Goal: Task Accomplishment & Management: Use online tool/utility

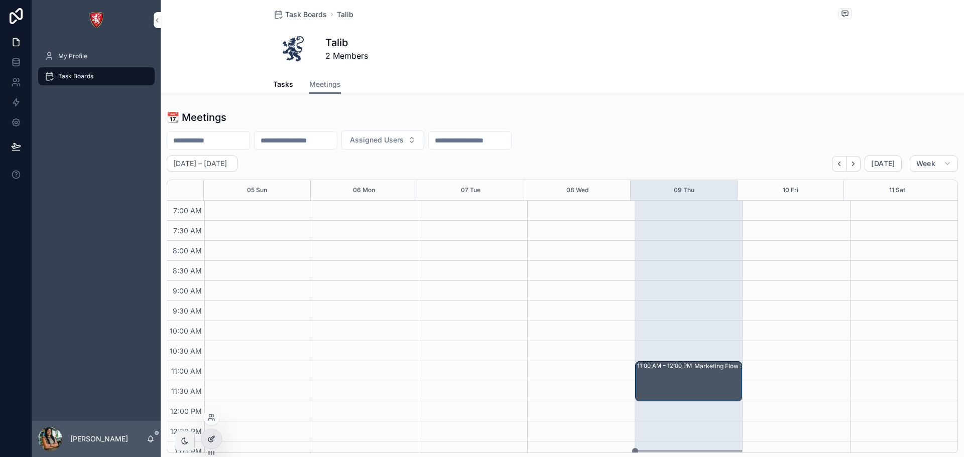
scroll to position [30, 0]
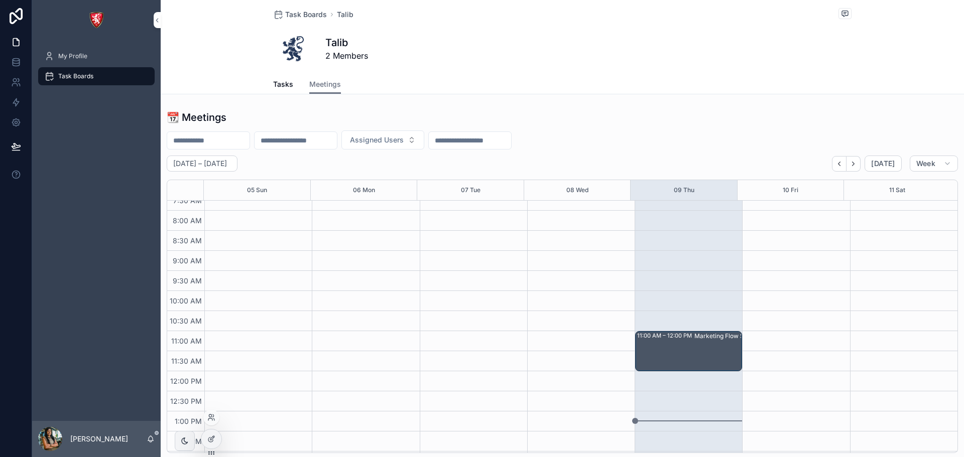
click at [210, 449] on icon at bounding box center [211, 453] width 8 height 8
click at [210, 442] on icon at bounding box center [210, 440] width 5 height 5
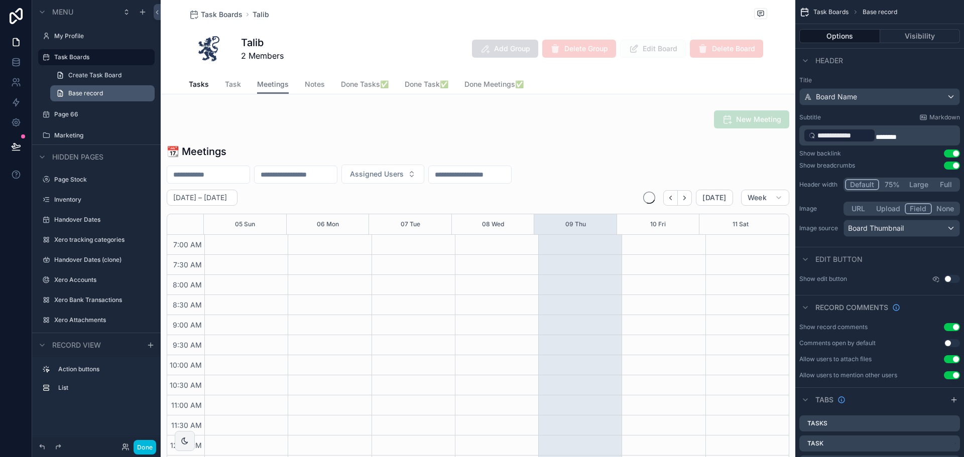
scroll to position [281, 0]
click at [63, 113] on label "Page 66" at bounding box center [94, 114] width 80 height 8
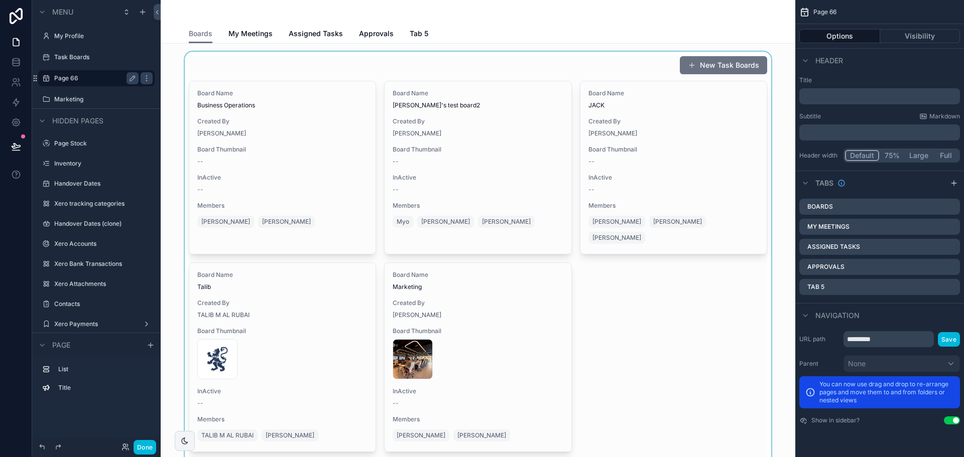
click at [276, 67] on div "scrollable content" at bounding box center [478, 270] width 619 height 436
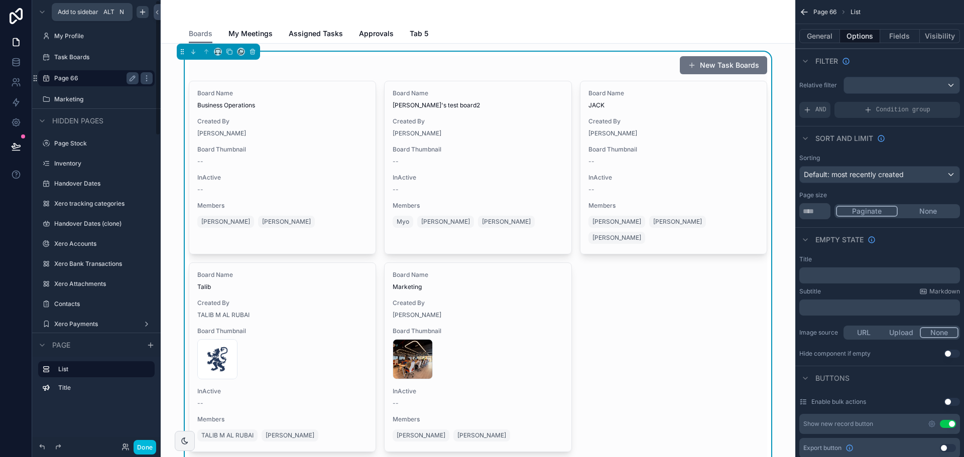
click at [143, 11] on icon "scrollable content" at bounding box center [143, 12] width 0 height 5
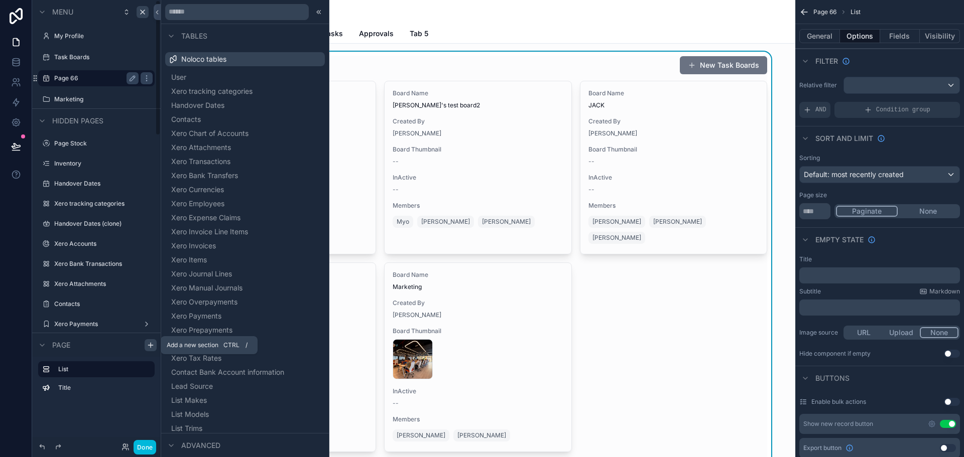
click at [153, 341] on icon "scrollable content" at bounding box center [151, 345] width 8 height 8
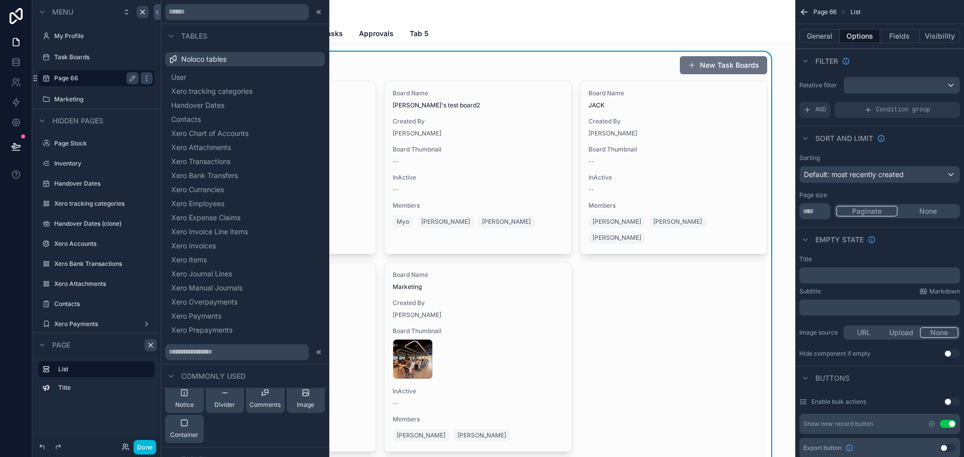
scroll to position [100, 0]
click at [217, 396] on div "Divider" at bounding box center [224, 397] width 21 height 20
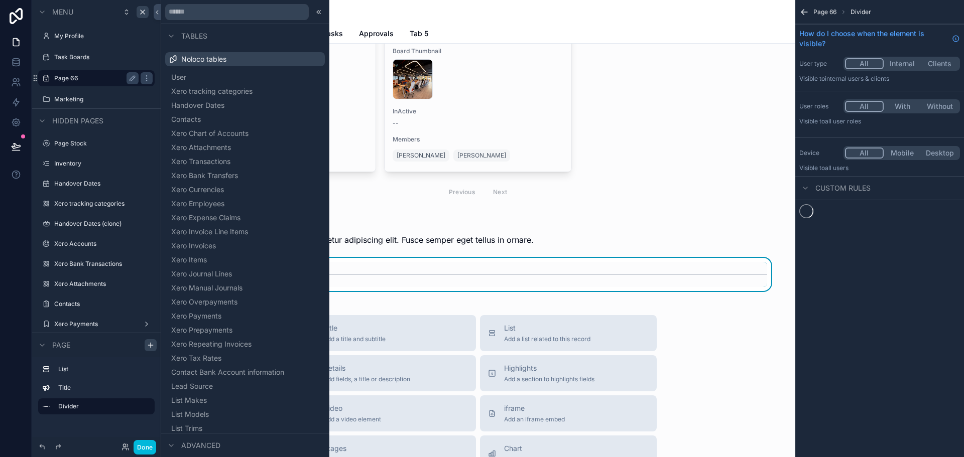
scroll to position [310, 0]
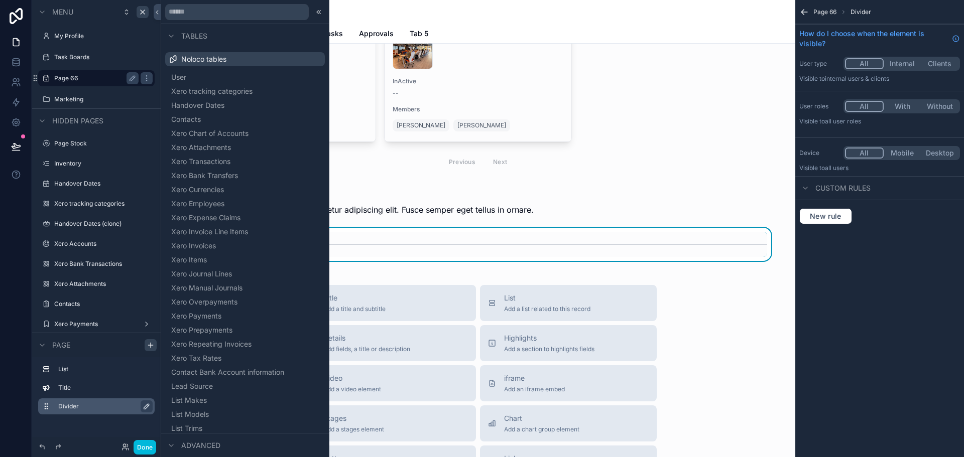
click at [144, 403] on icon "scrollable content" at bounding box center [147, 407] width 8 height 8
click at [510, 186] on div "scrollable content" at bounding box center [478, 203] width 619 height 34
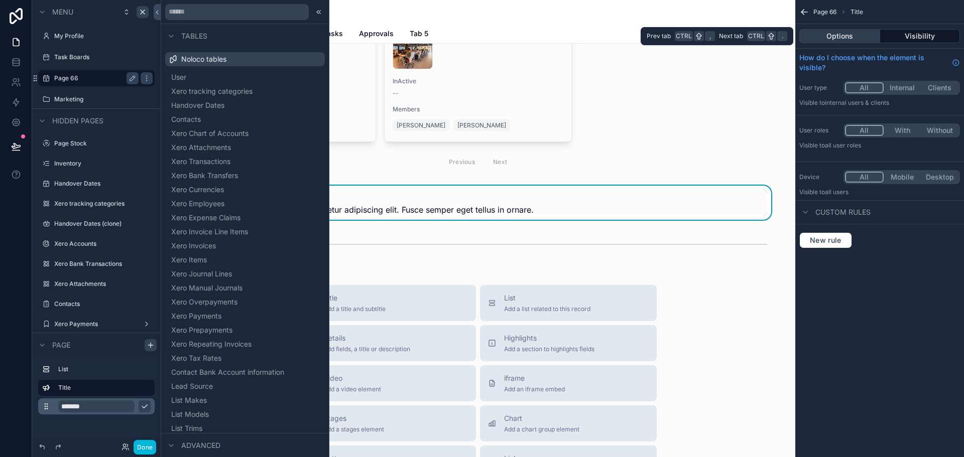
click at [853, 30] on button "Options" at bounding box center [839, 36] width 81 height 14
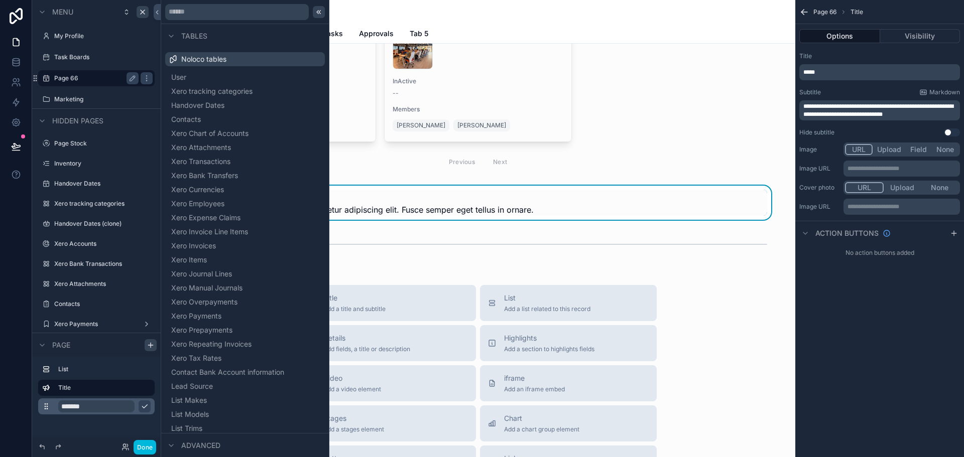
click at [315, 9] on icon at bounding box center [319, 12] width 8 height 8
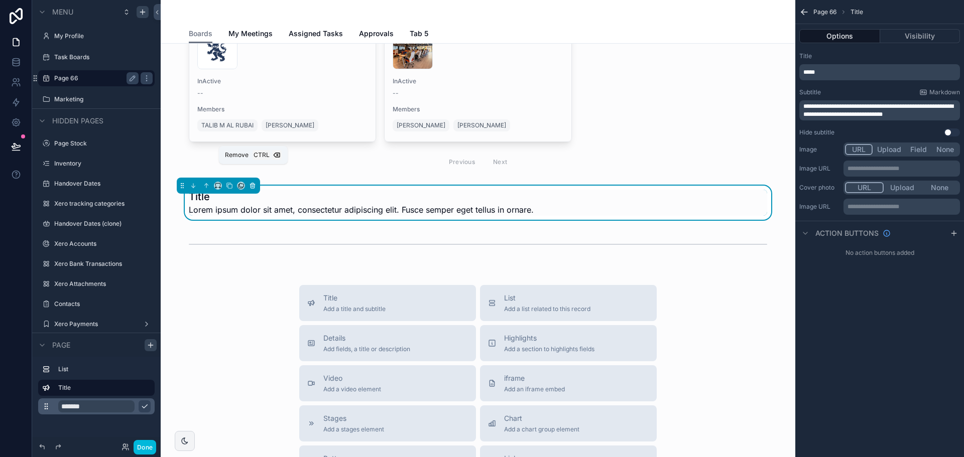
click at [252, 183] on icon "scrollable content" at bounding box center [253, 183] width 2 height 1
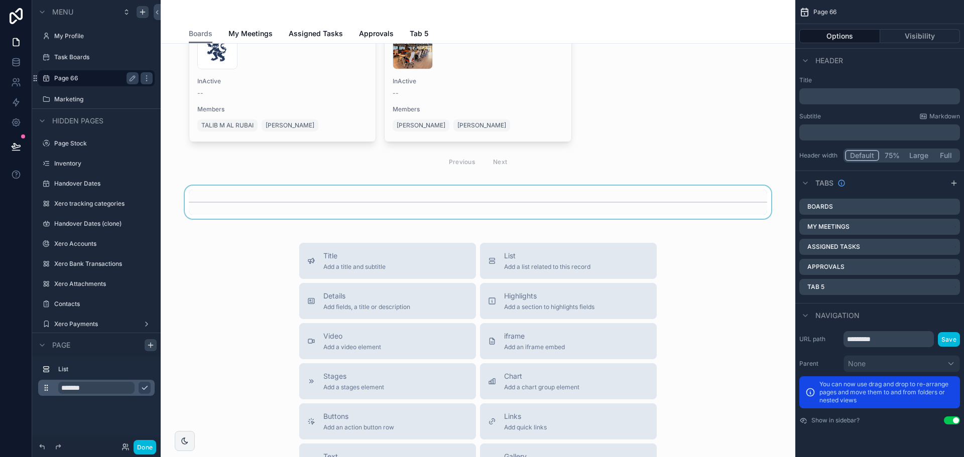
click at [405, 192] on div "scrollable content" at bounding box center [478, 202] width 619 height 33
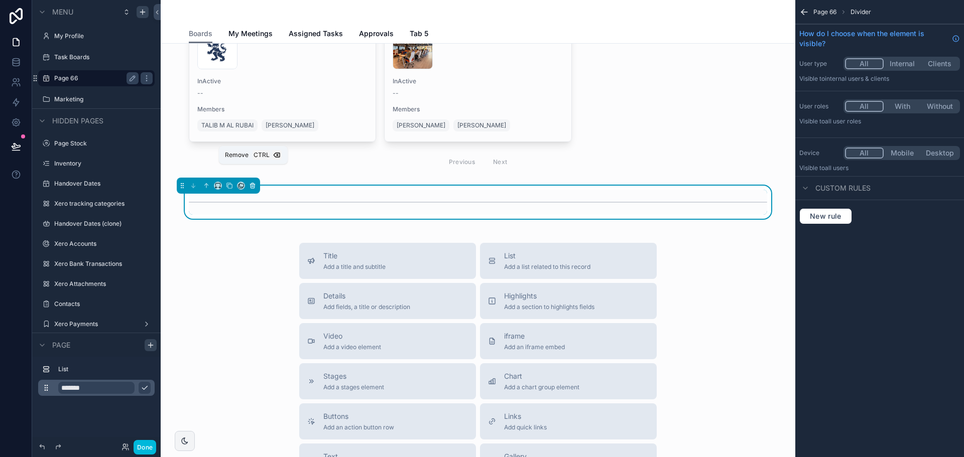
click at [252, 182] on icon "scrollable content" at bounding box center [252, 185] width 7 height 7
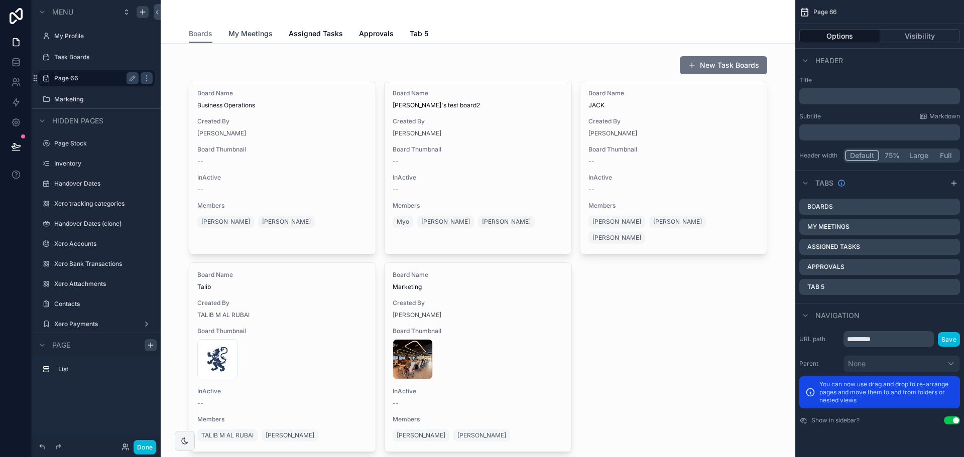
click at [249, 35] on span "My Meetings" at bounding box center [250, 34] width 44 height 10
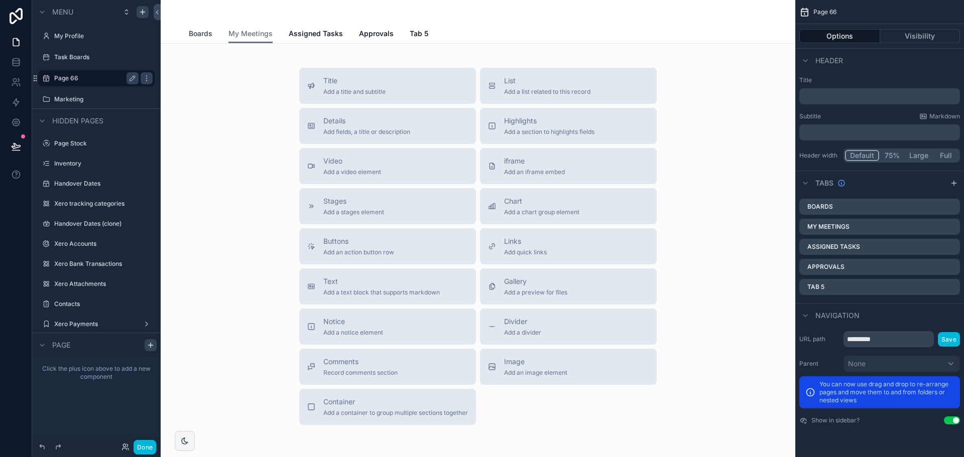
click at [198, 38] on span "Boards" at bounding box center [201, 34] width 24 height 10
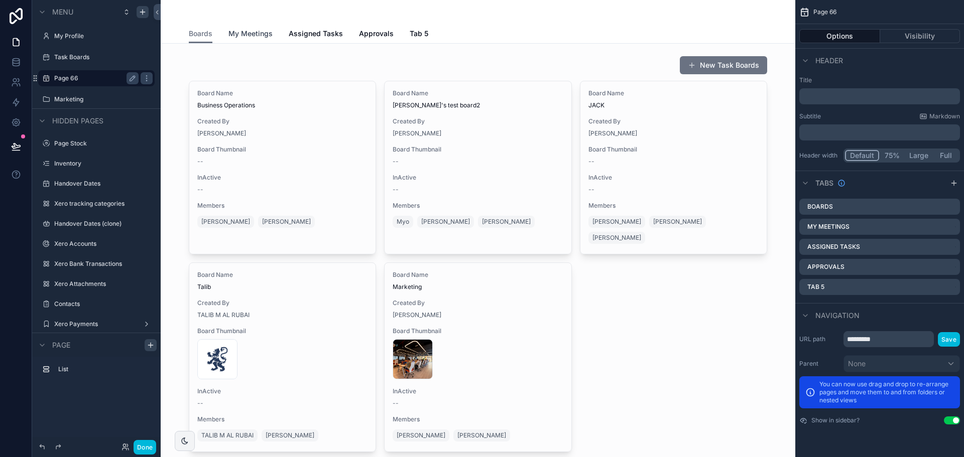
click at [228, 33] on span "My Meetings" at bounding box center [250, 34] width 44 height 10
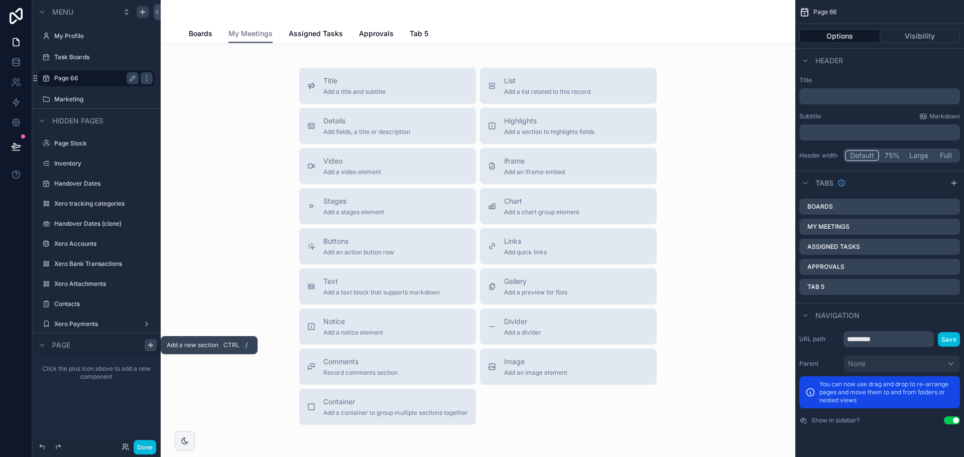
click at [151, 348] on icon "scrollable content" at bounding box center [151, 345] width 8 height 8
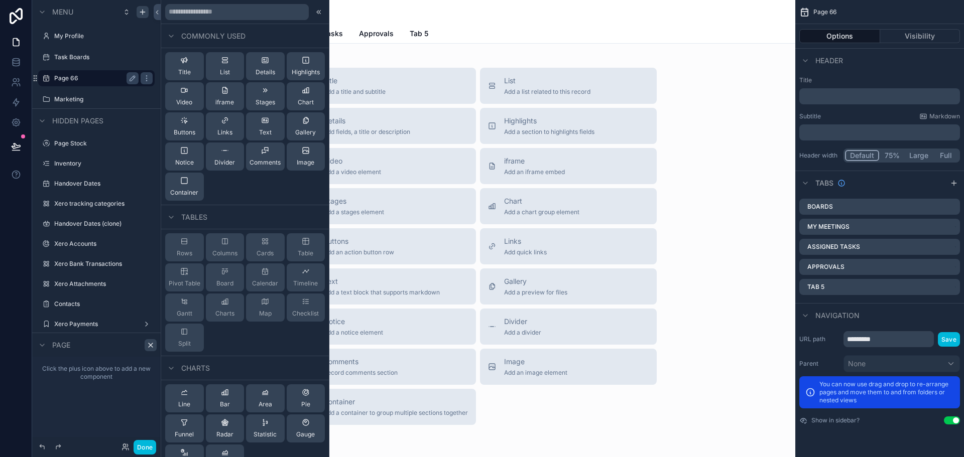
click at [586, 36] on div "Boards My Meetings Assigned Tasks Approvals Tab 5" at bounding box center [478, 33] width 578 height 19
click at [719, 106] on div "Title Add a title and subtitle List Add a list related to this record Details A…" at bounding box center [478, 247] width 619 height 358
click at [315, 10] on icon at bounding box center [319, 12] width 8 height 8
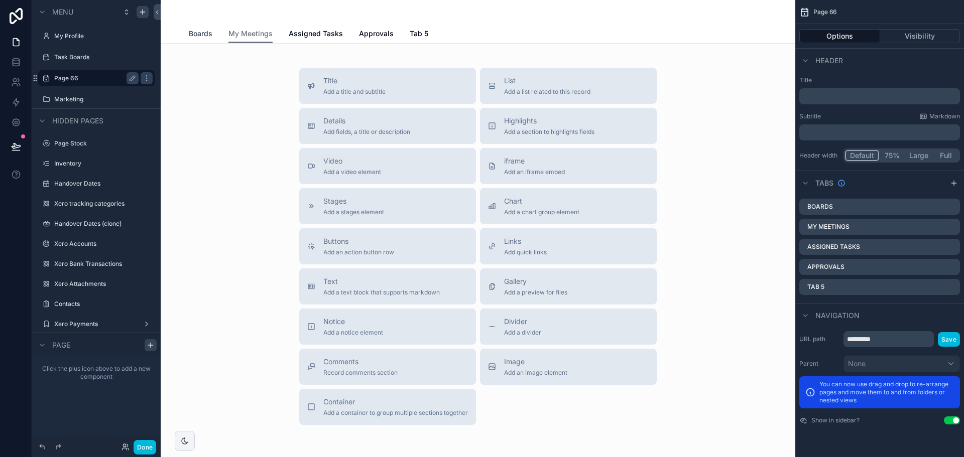
click at [192, 34] on span "Boards" at bounding box center [201, 34] width 24 height 10
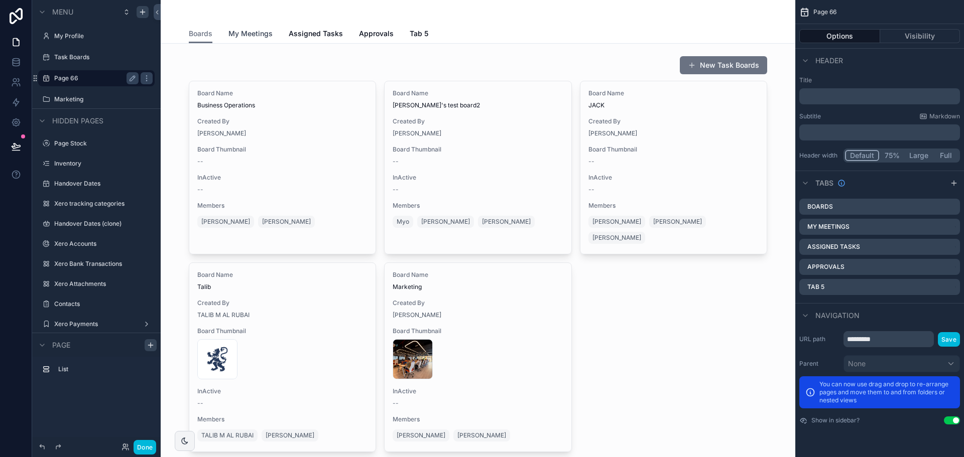
click at [237, 34] on span "My Meetings" at bounding box center [250, 34] width 44 height 10
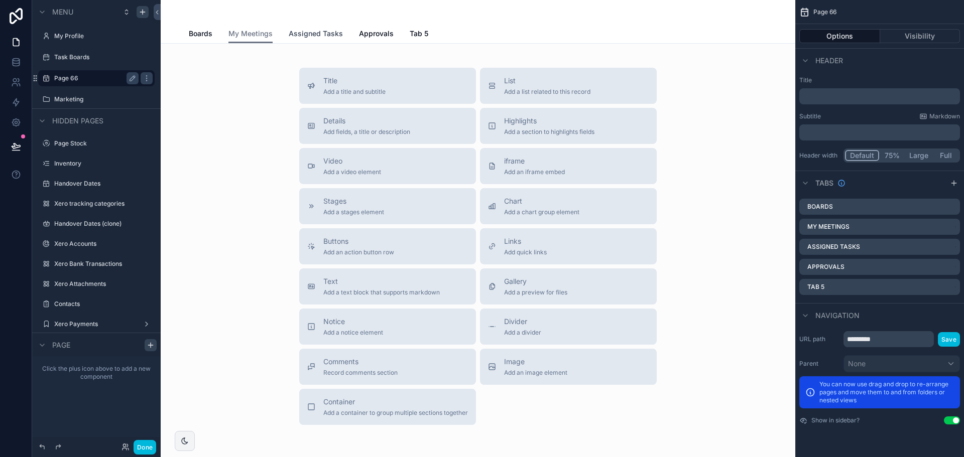
click at [313, 37] on span "Assigned Tasks" at bounding box center [316, 34] width 54 height 10
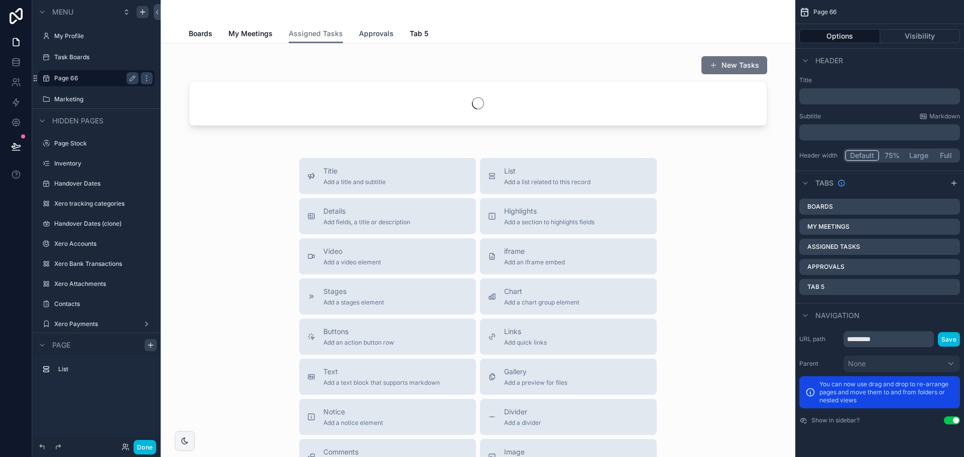
click at [363, 35] on span "Approvals" at bounding box center [376, 34] width 35 height 10
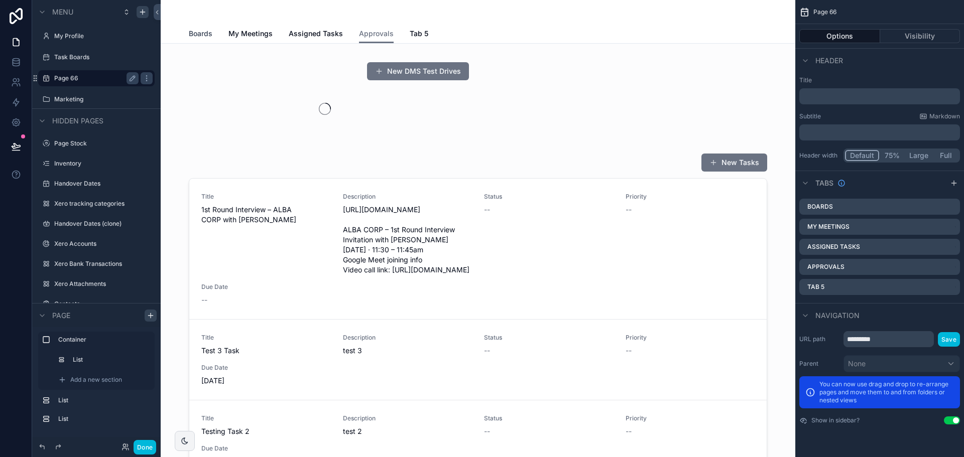
click at [189, 34] on span "Boards" at bounding box center [201, 34] width 24 height 10
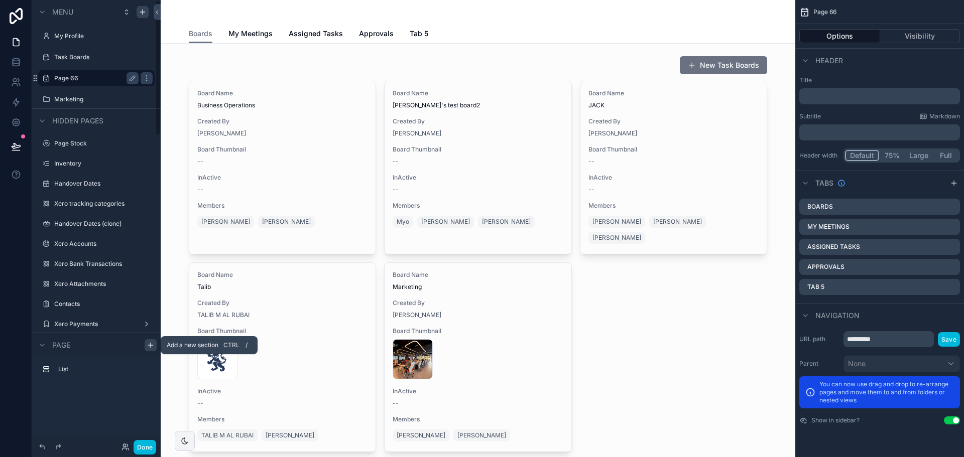
click at [148, 344] on icon "scrollable content" at bounding box center [151, 345] width 8 height 8
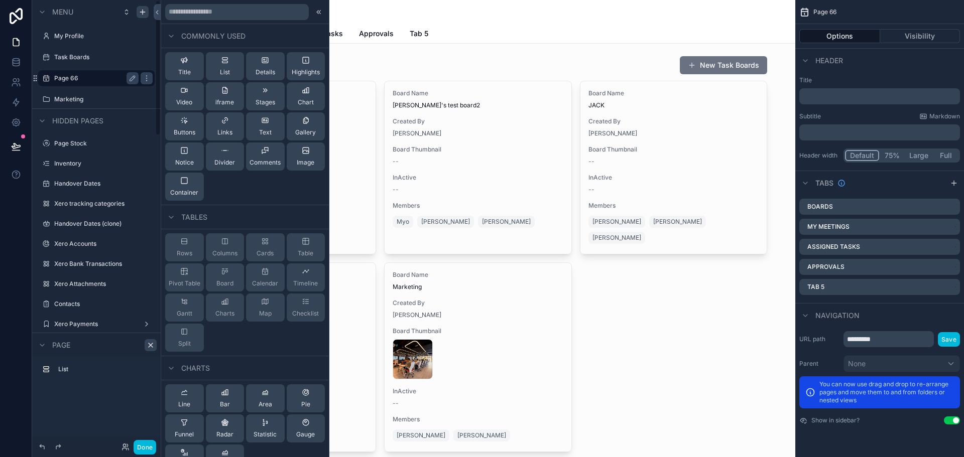
click at [105, 420] on div "List" at bounding box center [96, 397] width 129 height 80
click at [143, 13] on icon "scrollable content" at bounding box center [143, 12] width 8 height 8
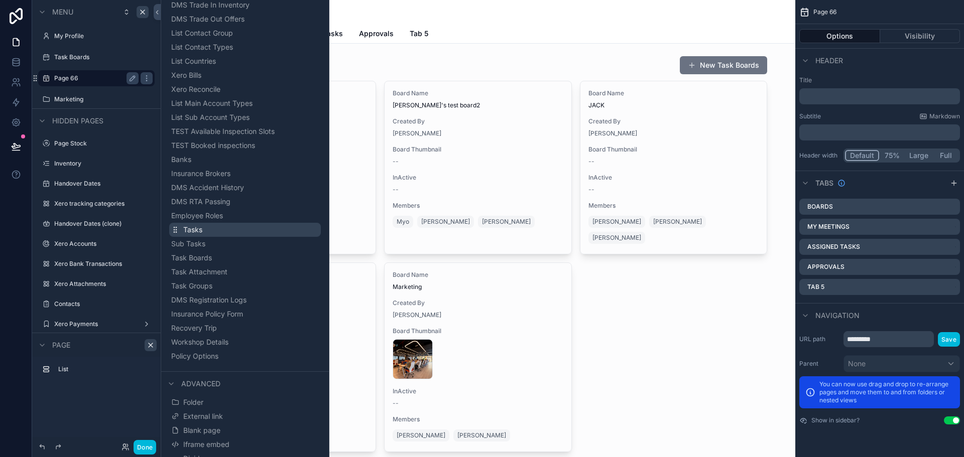
scroll to position [963, 0]
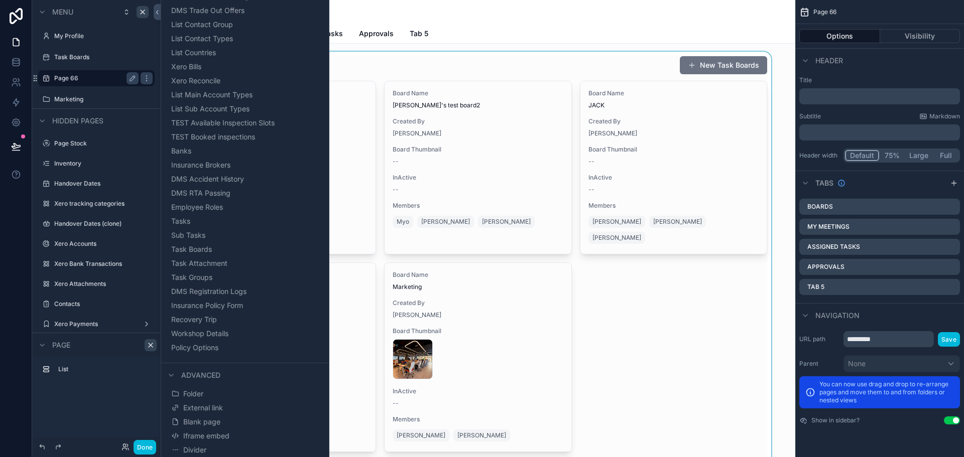
click at [503, 60] on div "scrollable content" at bounding box center [478, 270] width 619 height 436
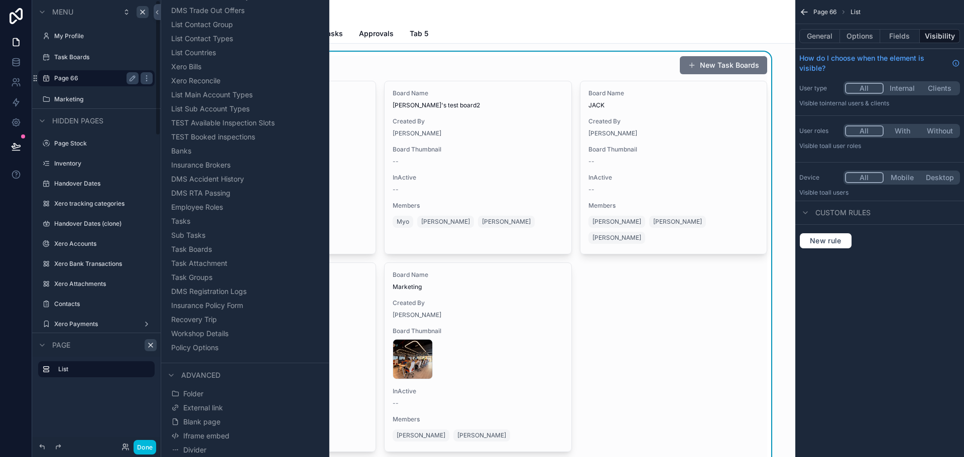
click at [88, 82] on div "Page 66" at bounding box center [96, 78] width 84 height 12
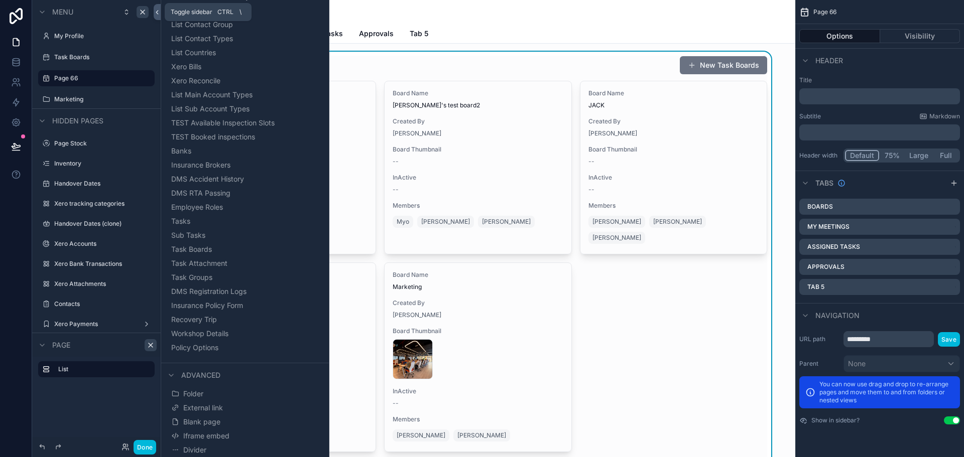
click at [157, 13] on icon at bounding box center [157, 13] width 2 height 4
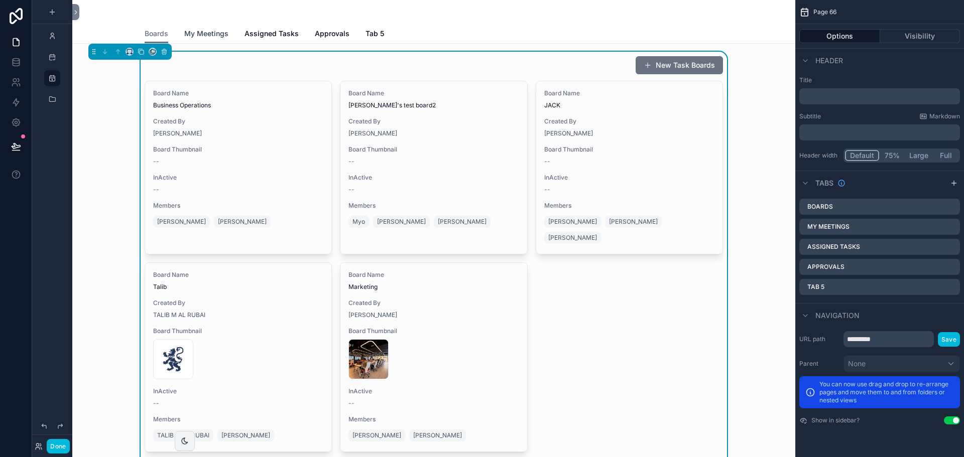
click at [204, 33] on span "My Meetings" at bounding box center [206, 34] width 44 height 10
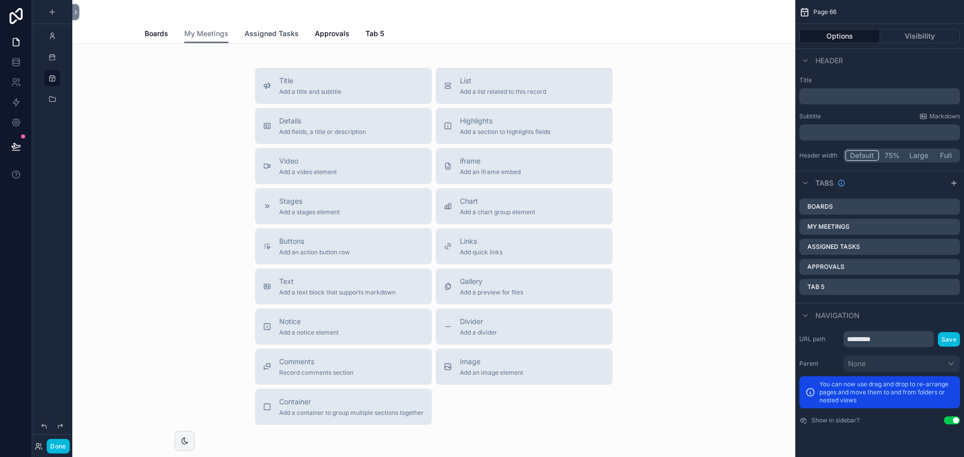
click at [247, 33] on span "Assigned Tasks" at bounding box center [272, 34] width 54 height 10
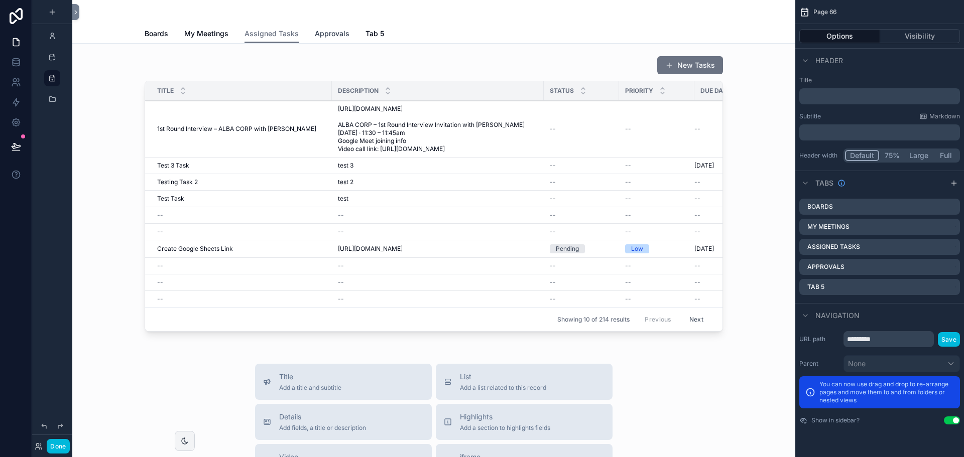
click at [322, 29] on span "Approvals" at bounding box center [332, 34] width 35 height 10
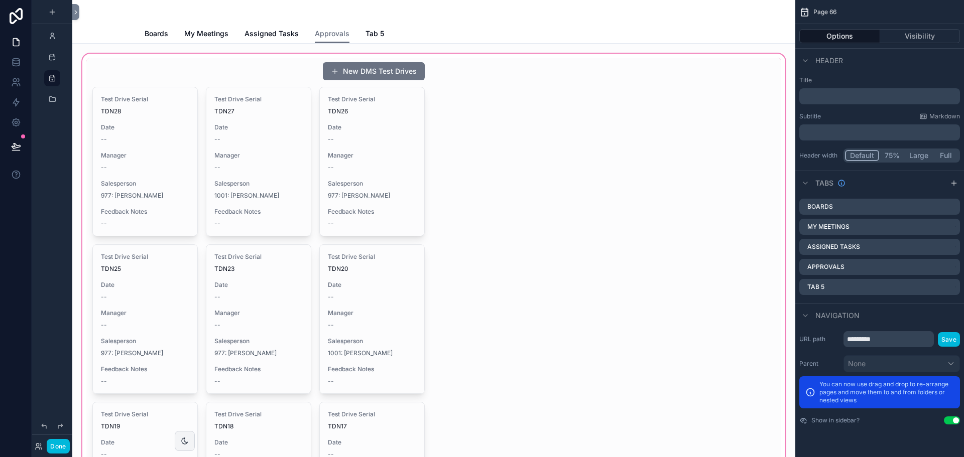
click at [605, 157] on div "scrollable content" at bounding box center [433, 410] width 707 height 716
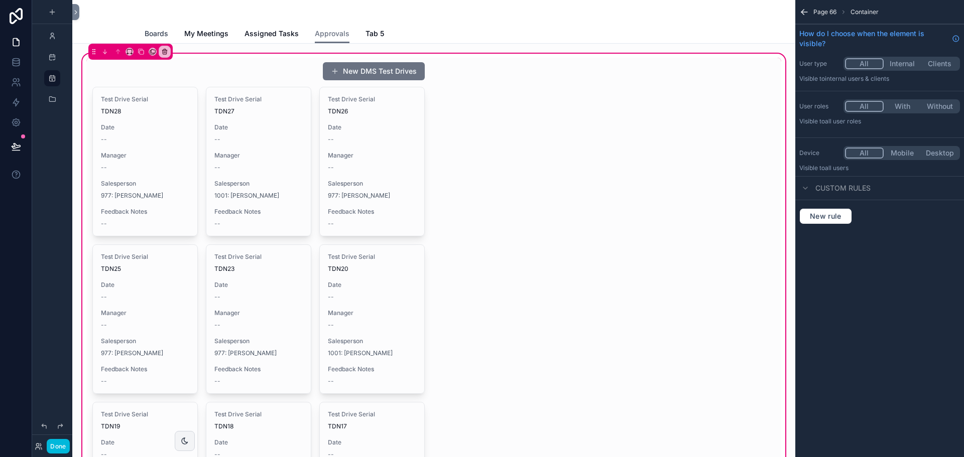
click at [155, 39] on link "Boards" at bounding box center [157, 35] width 24 height 20
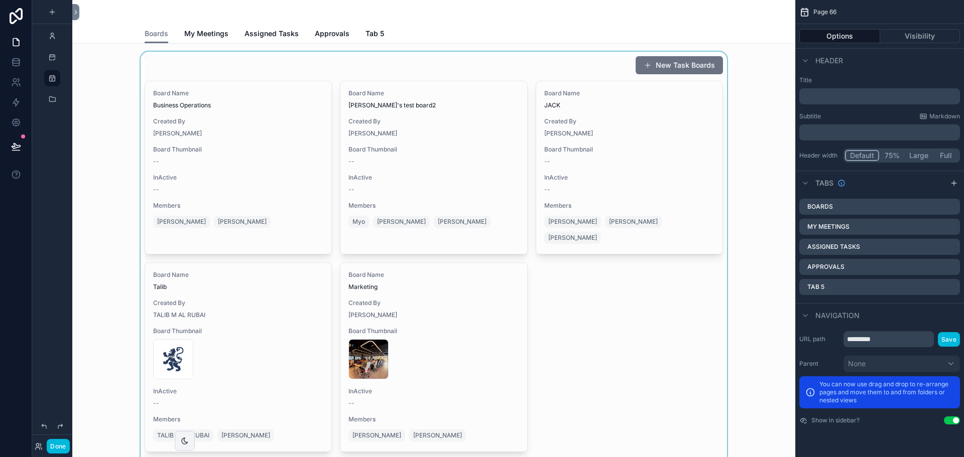
click at [275, 170] on div "scrollable content" at bounding box center [433, 270] width 707 height 436
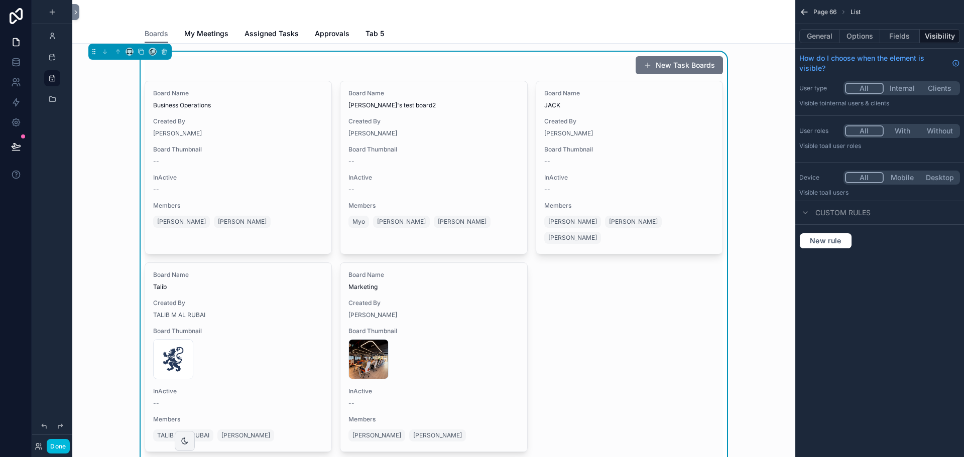
click at [39, 35] on div "scrollable content" at bounding box center [52, 36] width 40 height 18
click at [49, 35] on icon "scrollable content" at bounding box center [52, 36] width 8 height 8
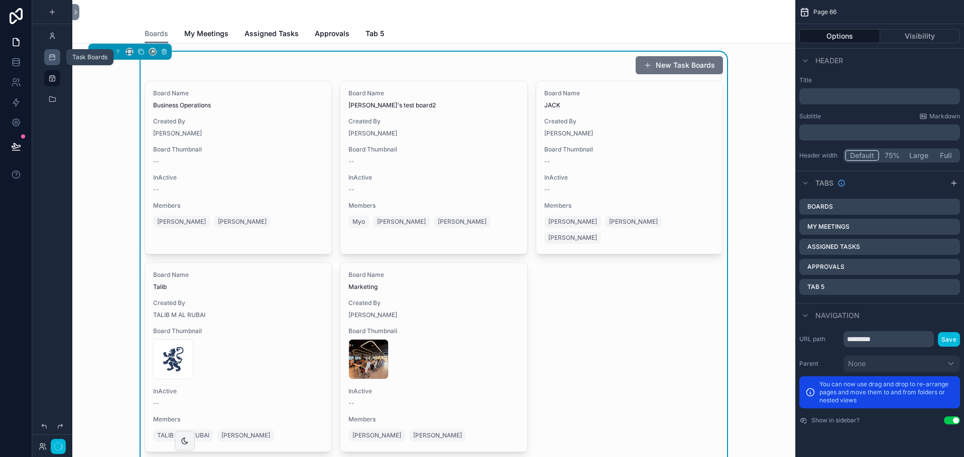
click at [48, 57] on div "scrollable content" at bounding box center [52, 57] width 12 height 16
click at [55, 57] on icon "scrollable content" at bounding box center [52, 57] width 8 height 8
click at [51, 57] on icon "scrollable content" at bounding box center [52, 57] width 8 height 8
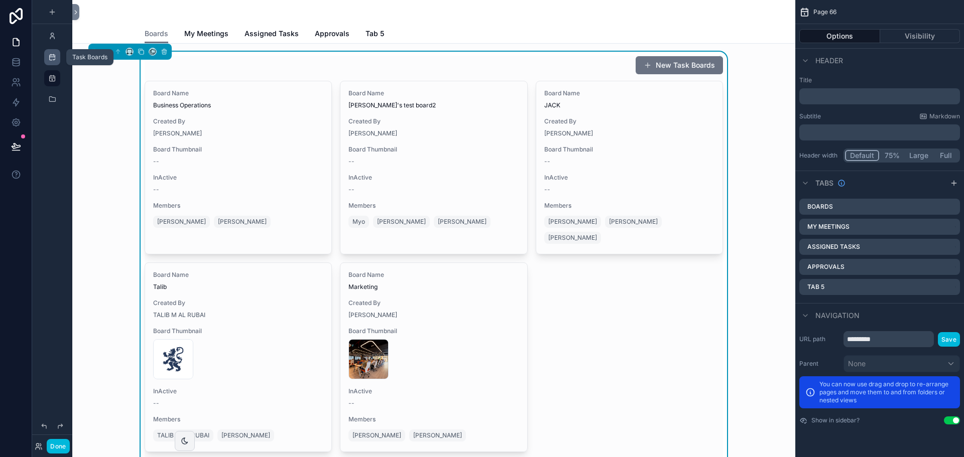
click at [51, 57] on icon "scrollable content" at bounding box center [52, 57] width 8 height 8
click at [763, 237] on div "New Task Boards Board Name Business Operations Created By [PERSON_NAME] Board T…" at bounding box center [433, 270] width 707 height 436
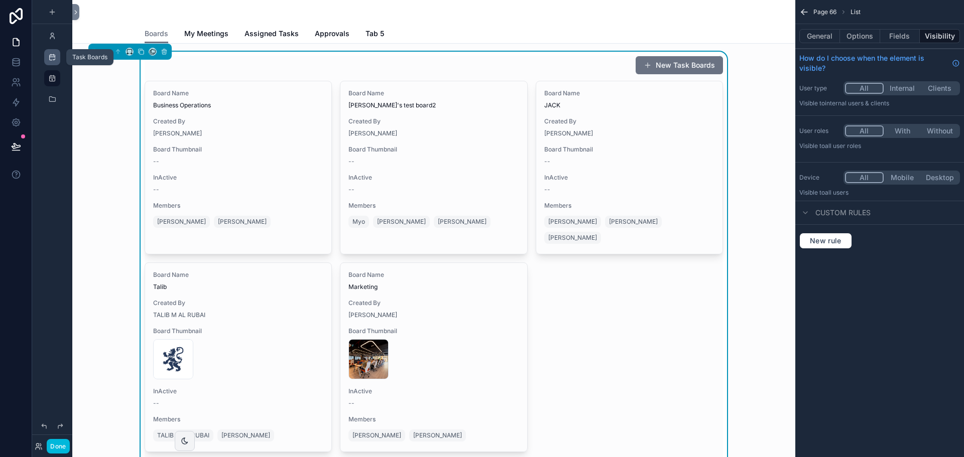
click at [51, 58] on icon "scrollable content" at bounding box center [52, 57] width 8 height 8
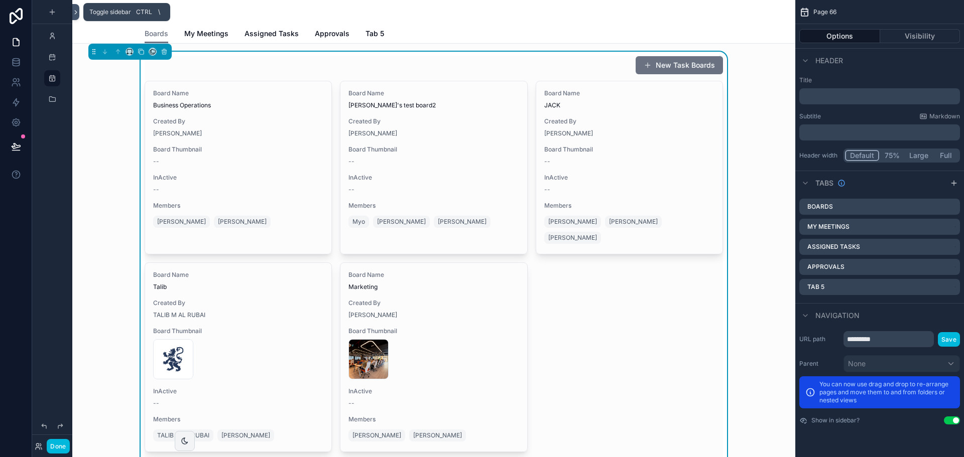
click at [77, 8] on button at bounding box center [75, 12] width 7 height 16
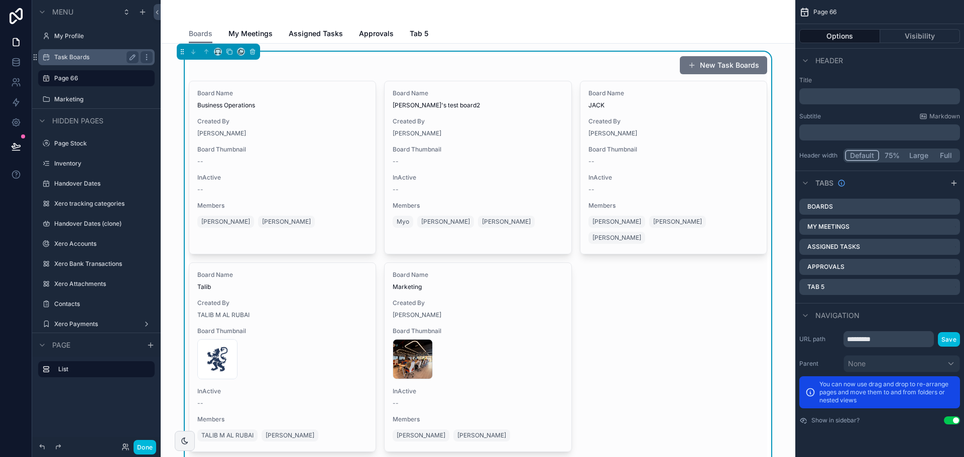
click at [62, 59] on label "Task Boards" at bounding box center [94, 57] width 80 height 8
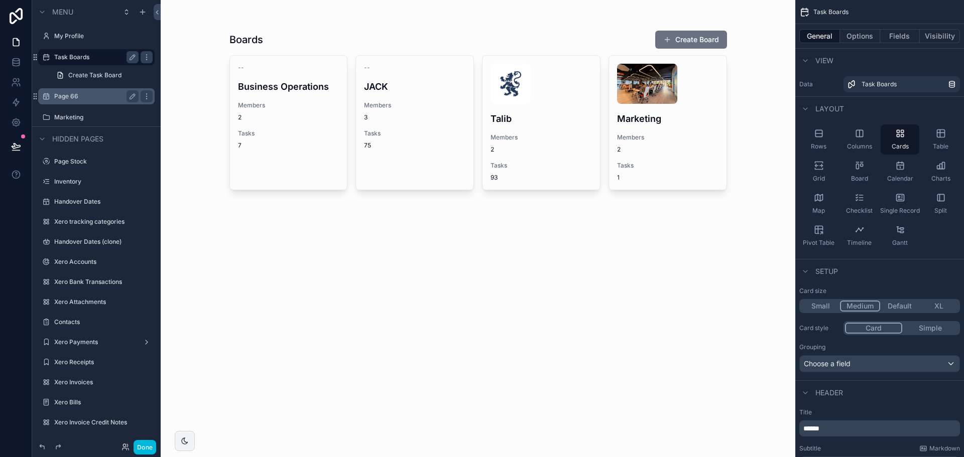
click at [59, 102] on div "Page 66" at bounding box center [96, 96] width 112 height 16
click at [58, 93] on label "Page 66" at bounding box center [94, 96] width 80 height 8
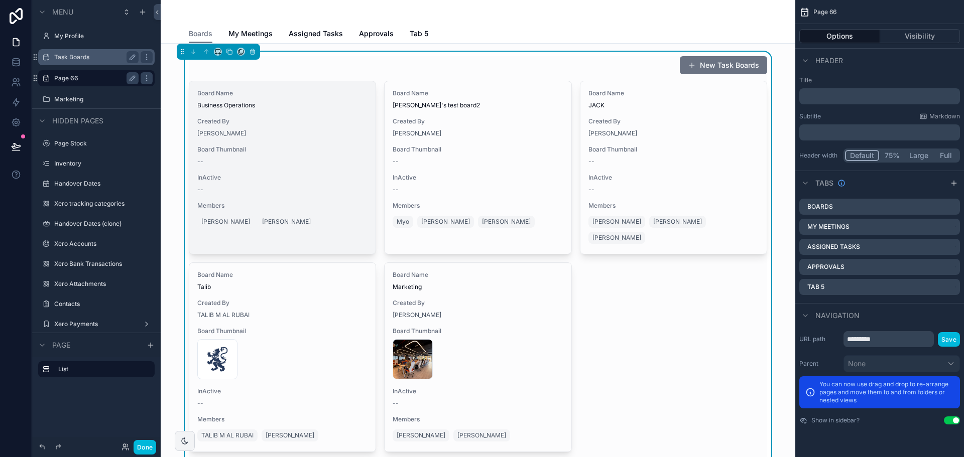
click at [324, 143] on div "Board Name Business Operations Created By [PERSON_NAME] Board Thumbnail -- InAc…" at bounding box center [282, 159] width 186 height 157
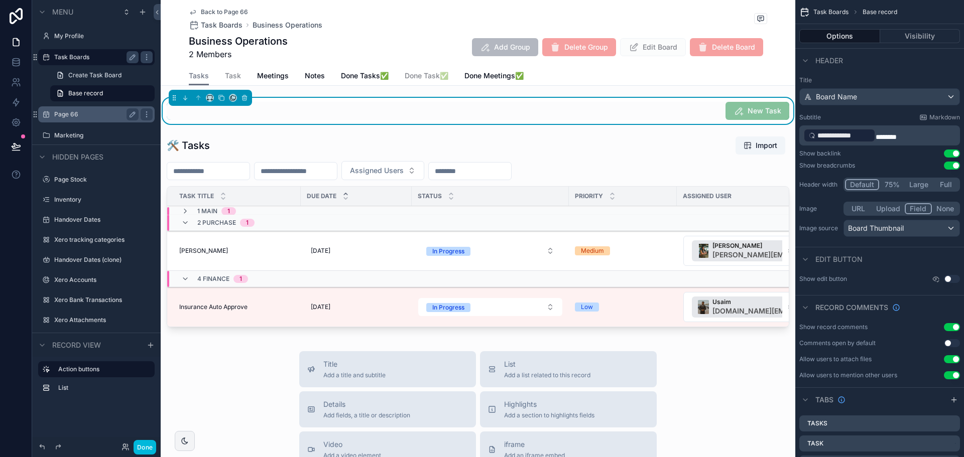
click at [71, 114] on label "Page 66" at bounding box center [94, 114] width 80 height 8
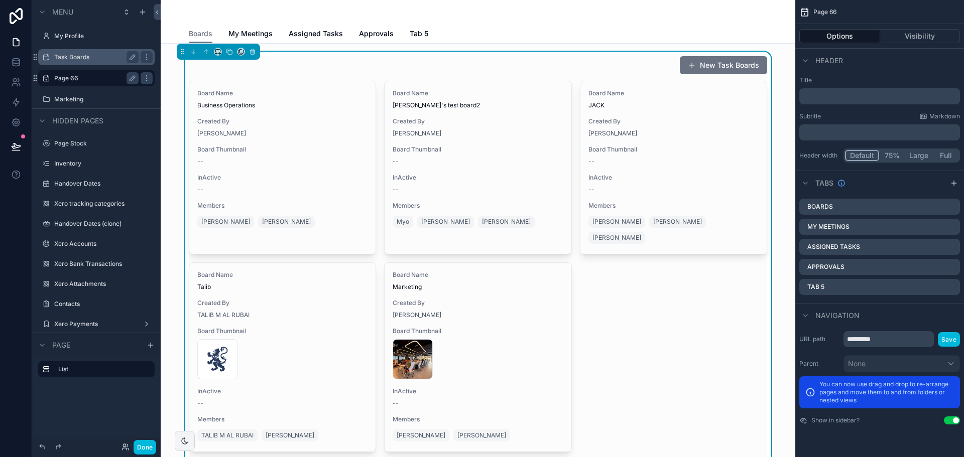
click at [423, 57] on div "New Task Boards" at bounding box center [478, 65] width 578 height 19
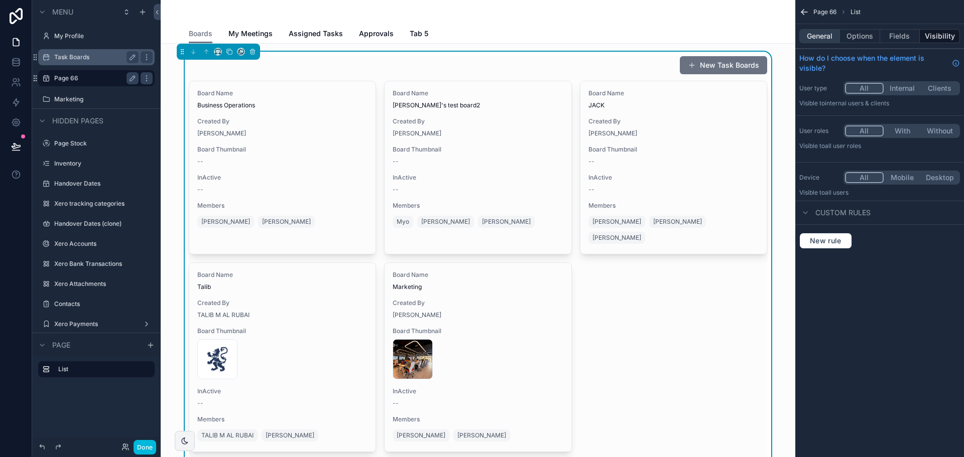
click at [812, 39] on button "General" at bounding box center [819, 36] width 41 height 14
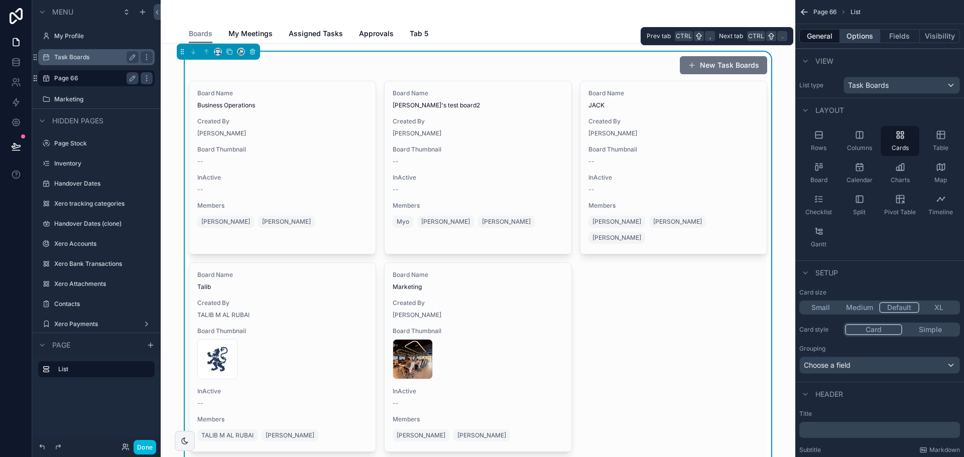
click at [851, 39] on button "Options" at bounding box center [860, 36] width 40 height 14
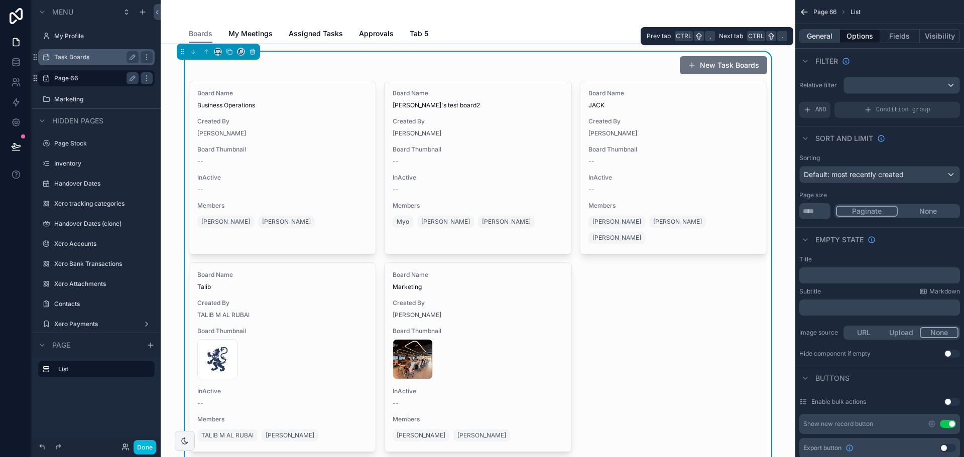
click at [821, 34] on button "General" at bounding box center [819, 36] width 41 height 14
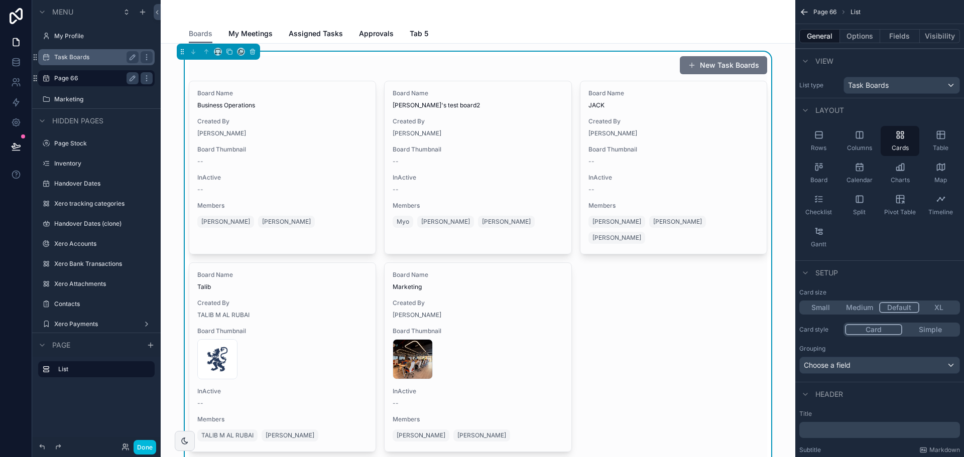
click at [849, 312] on button "Medium" at bounding box center [859, 307] width 39 height 11
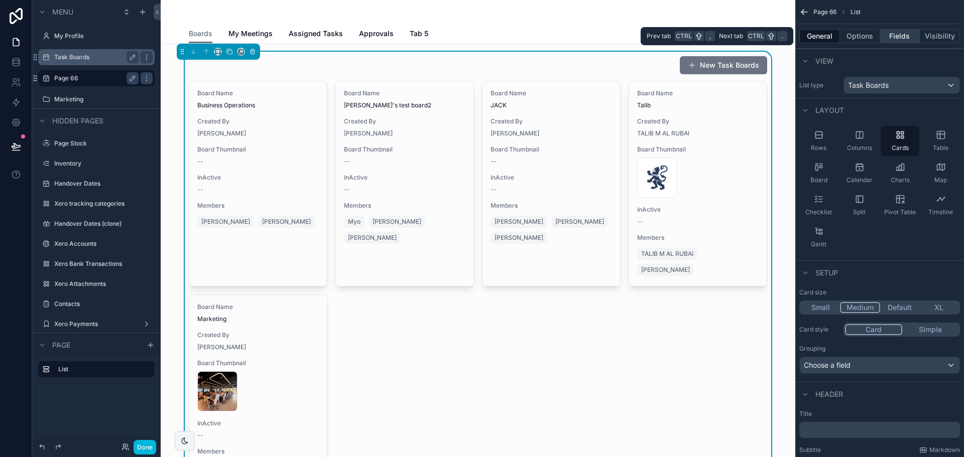
click at [895, 34] on button "Fields" at bounding box center [900, 36] width 40 height 14
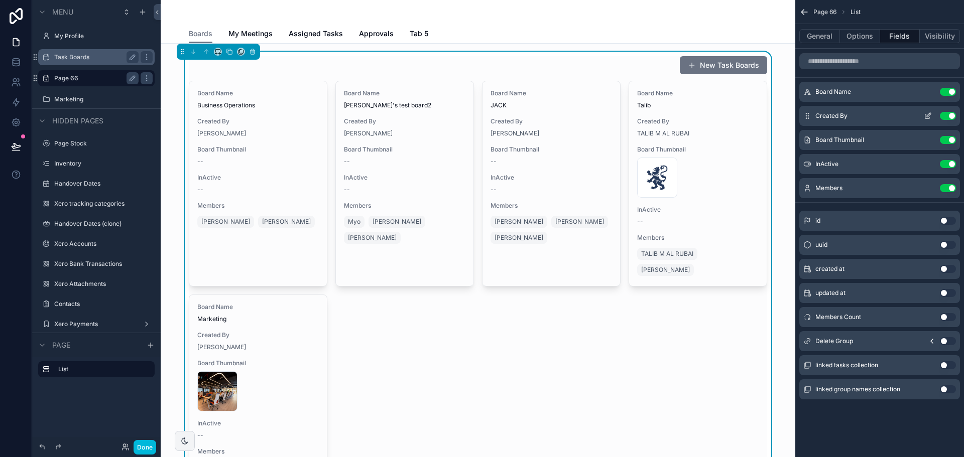
click at [947, 114] on button "Use setting" at bounding box center [948, 116] width 16 height 8
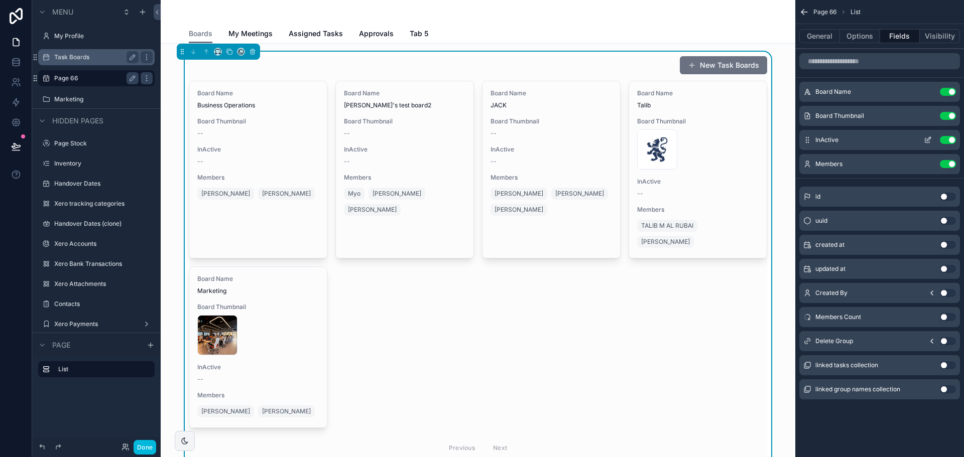
click at [945, 139] on button "Use setting" at bounding box center [948, 140] width 16 height 8
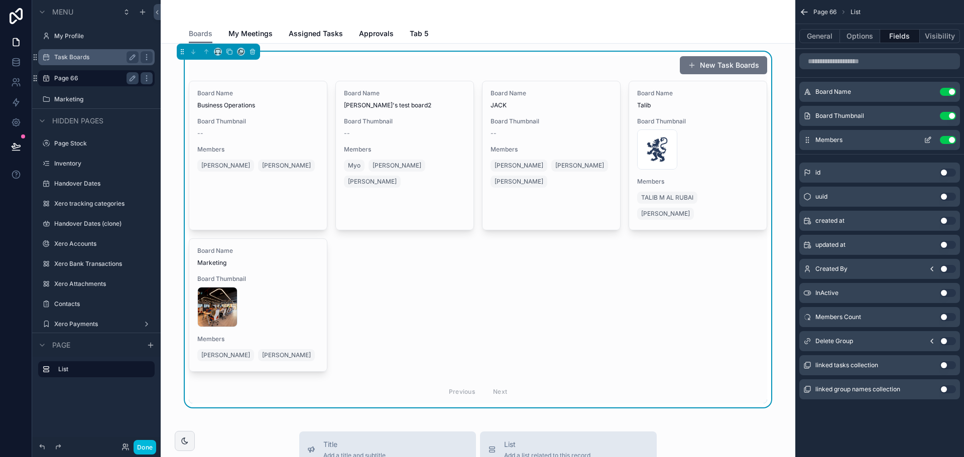
click at [944, 137] on button "Use setting" at bounding box center [948, 140] width 16 height 8
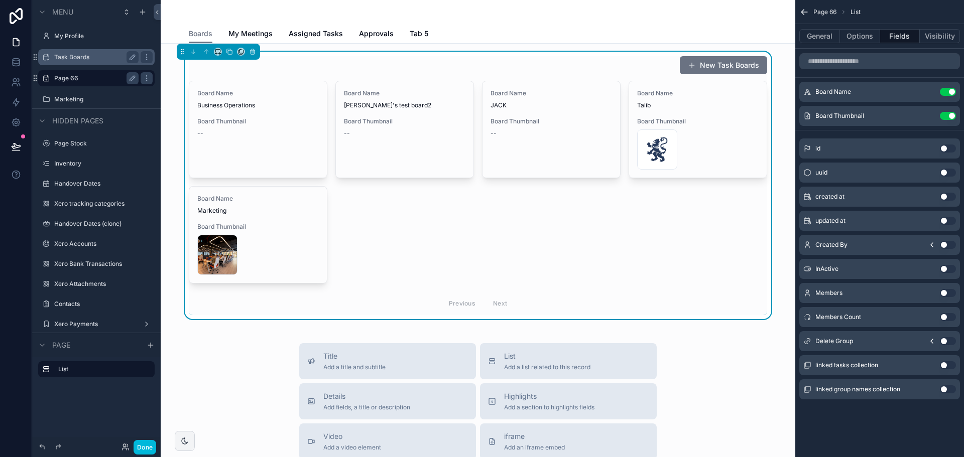
click at [947, 315] on button "Use setting" at bounding box center [948, 317] width 16 height 8
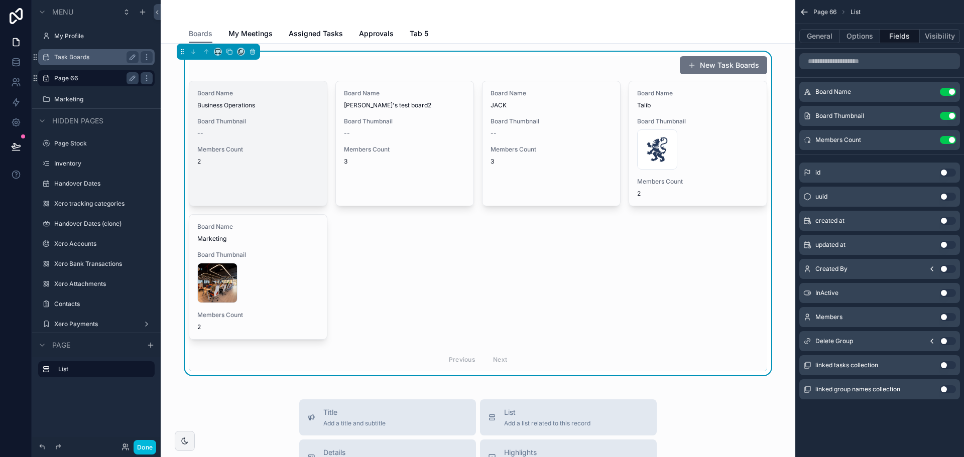
click at [289, 183] on link "Board Name Business Operations Board Thumbnail -- Members Count 2" at bounding box center [258, 144] width 139 height 126
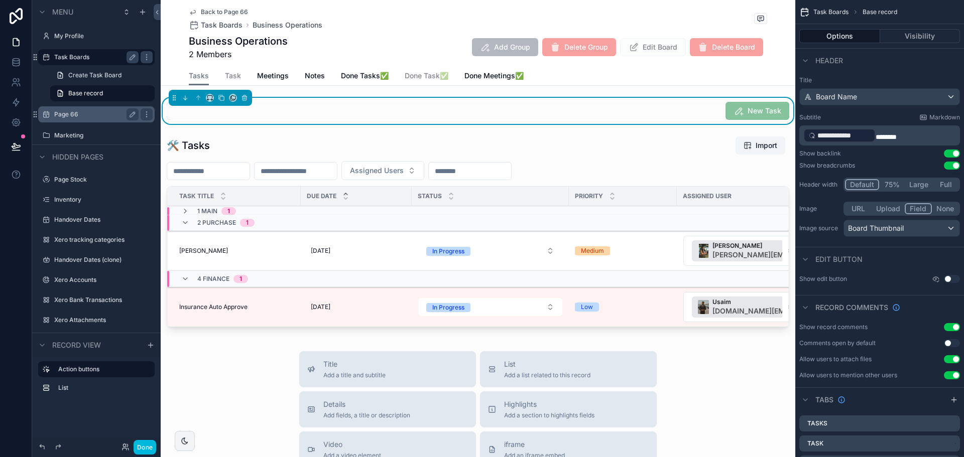
click at [214, 12] on span "Back to Page 66" at bounding box center [224, 12] width 47 height 8
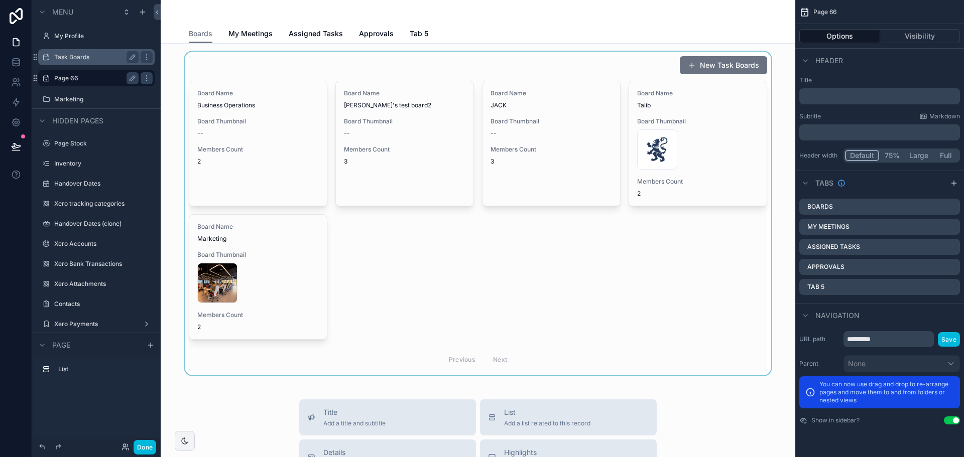
click at [539, 65] on div "scrollable content" at bounding box center [478, 214] width 619 height 324
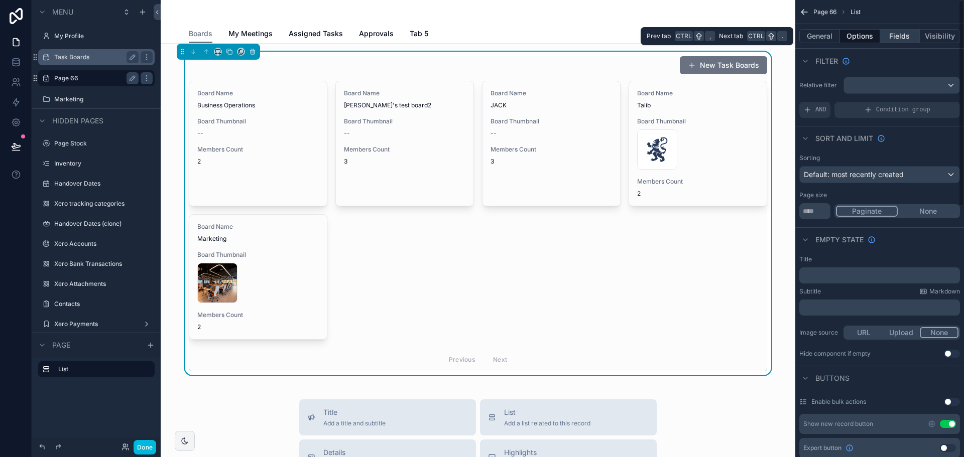
click at [898, 37] on button "Fields" at bounding box center [900, 36] width 40 height 14
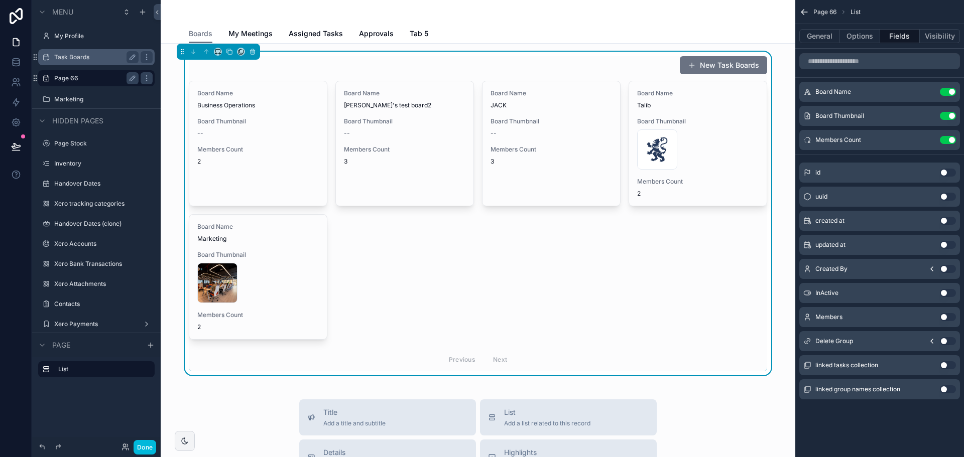
click at [947, 367] on button "Use setting" at bounding box center [948, 366] width 16 height 8
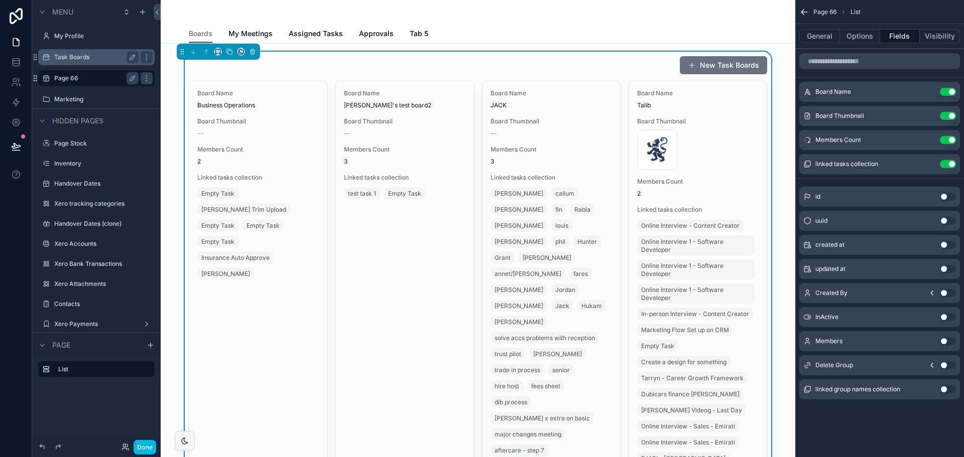
click at [947, 367] on button "Use setting" at bounding box center [948, 366] width 16 height 8
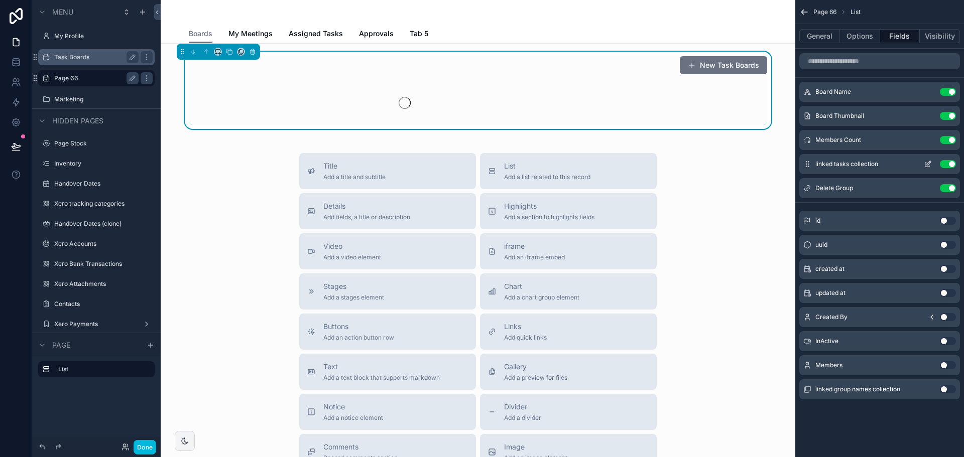
click at [933, 160] on button "scrollable content" at bounding box center [928, 164] width 16 height 8
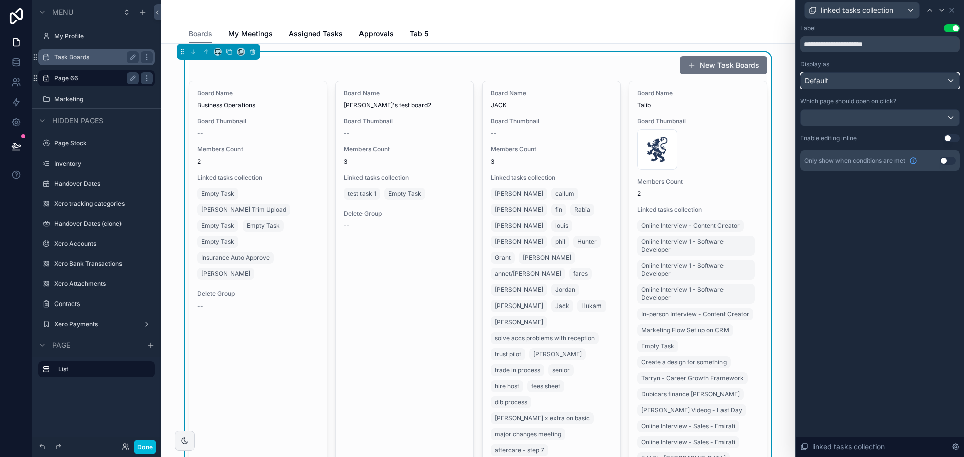
click at [905, 88] on div "Default" at bounding box center [880, 81] width 159 height 16
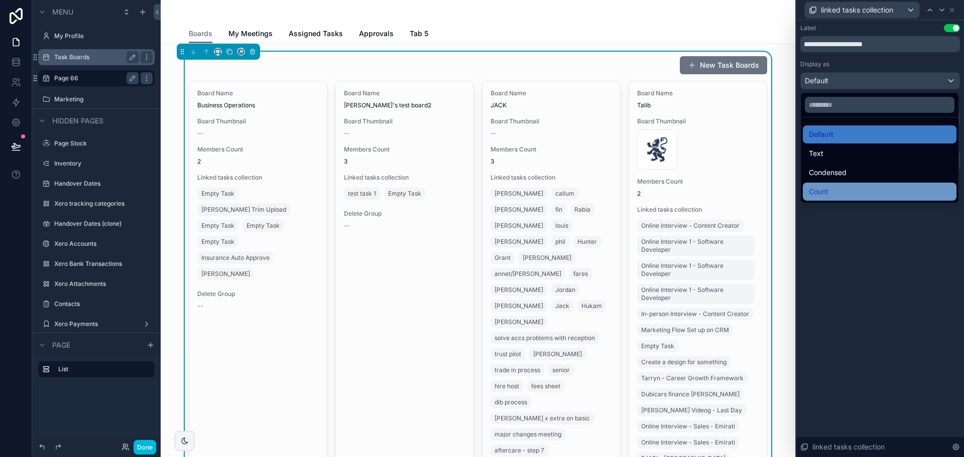
click at [873, 187] on div "Count" at bounding box center [880, 192] width 142 height 12
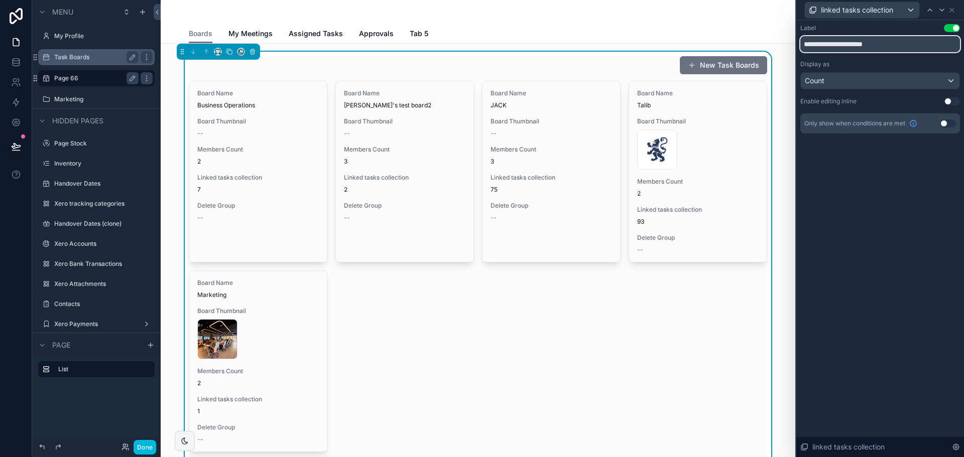
click at [839, 46] on input "**********" at bounding box center [880, 44] width 160 height 16
type input "*****"
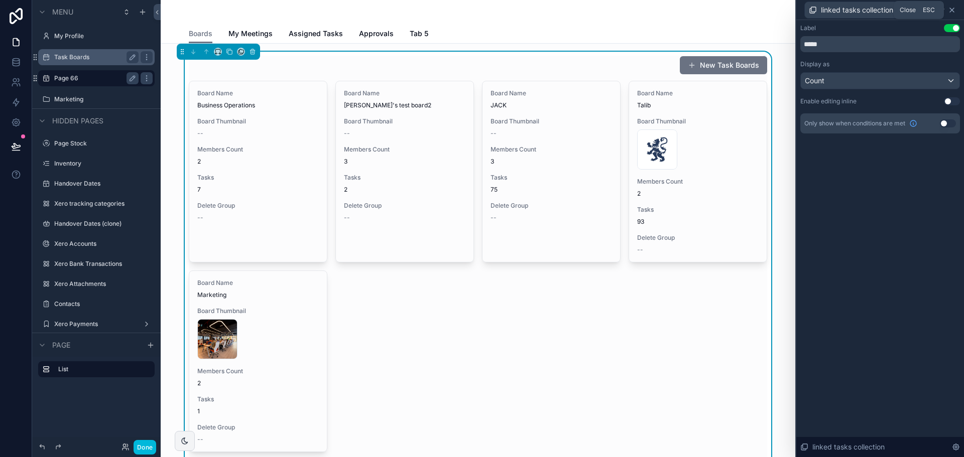
click at [954, 6] on icon at bounding box center [952, 10] width 8 height 8
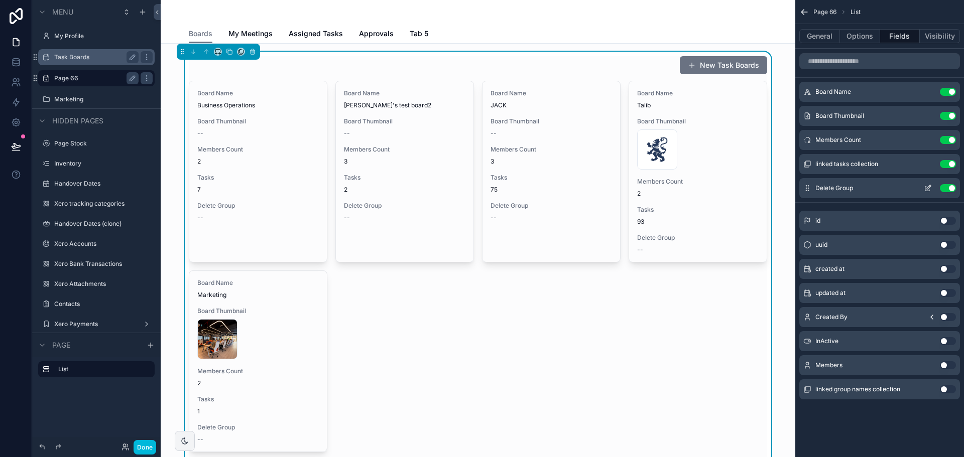
click at [947, 191] on button "Use setting" at bounding box center [948, 188] width 16 height 8
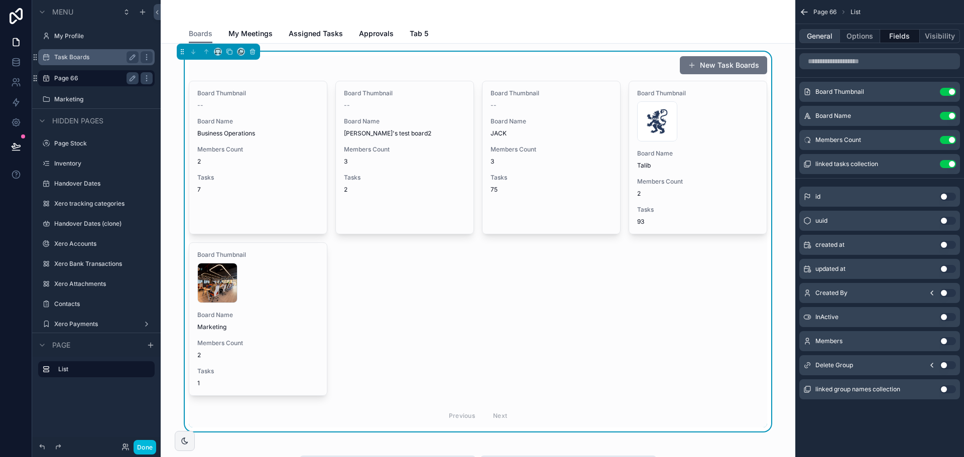
click at [811, 39] on button "General" at bounding box center [819, 36] width 41 height 14
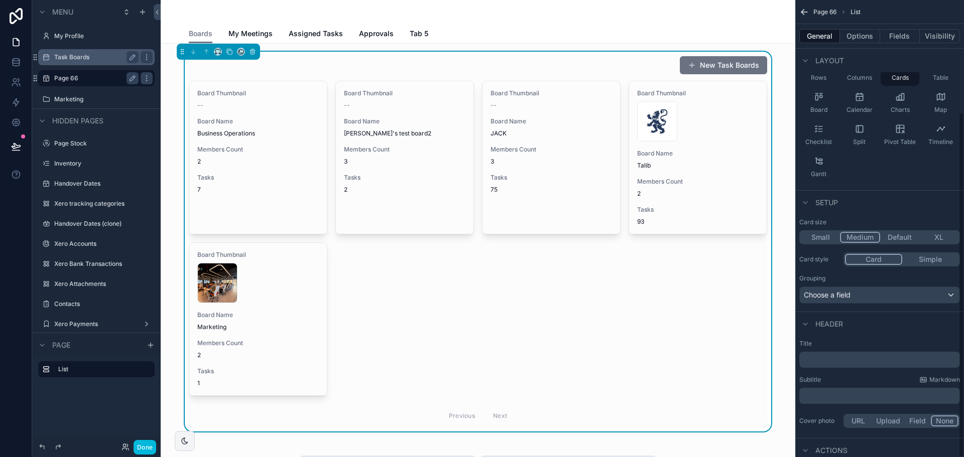
scroll to position [149, 0]
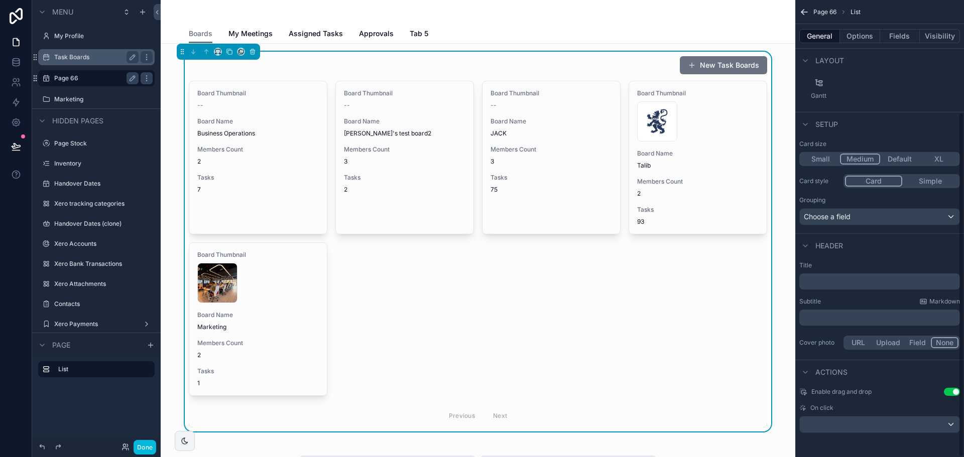
click at [833, 278] on p "﻿" at bounding box center [880, 282] width 155 height 10
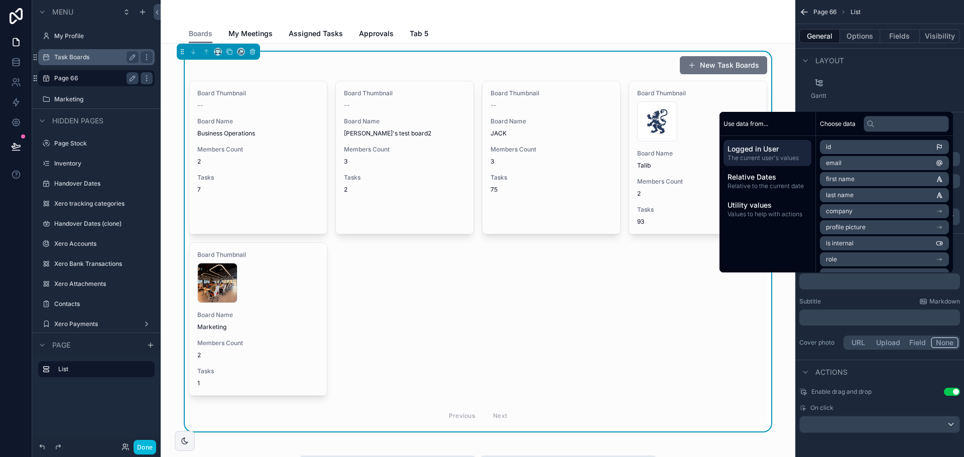
click at [839, 316] on p "﻿" at bounding box center [880, 318] width 155 height 10
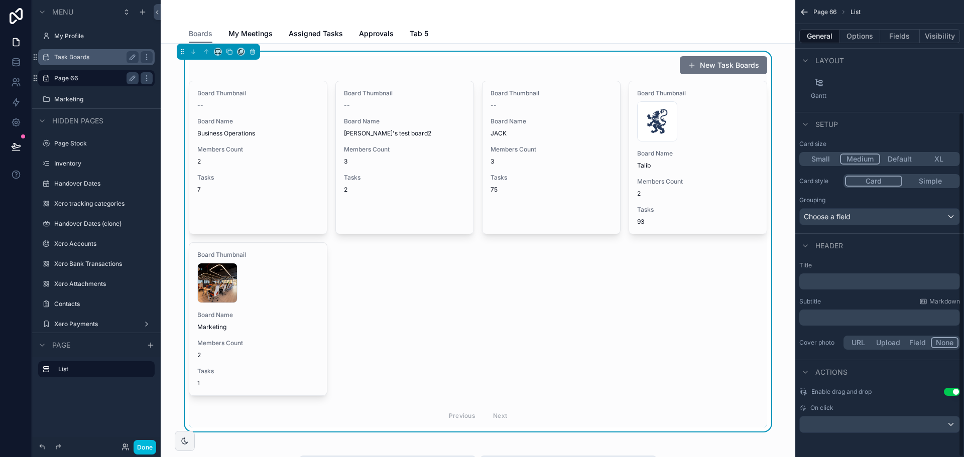
click at [936, 340] on button "None" at bounding box center [945, 342] width 28 height 11
click at [859, 344] on button "URL" at bounding box center [858, 342] width 27 height 11
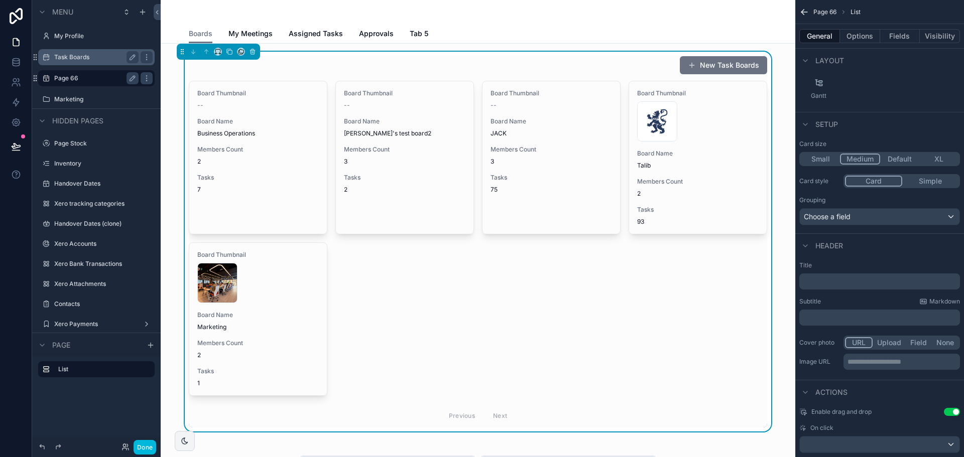
click at [915, 344] on button "Field" at bounding box center [919, 342] width 27 height 11
click at [883, 360] on div "scrollable content" at bounding box center [901, 363] width 115 height 16
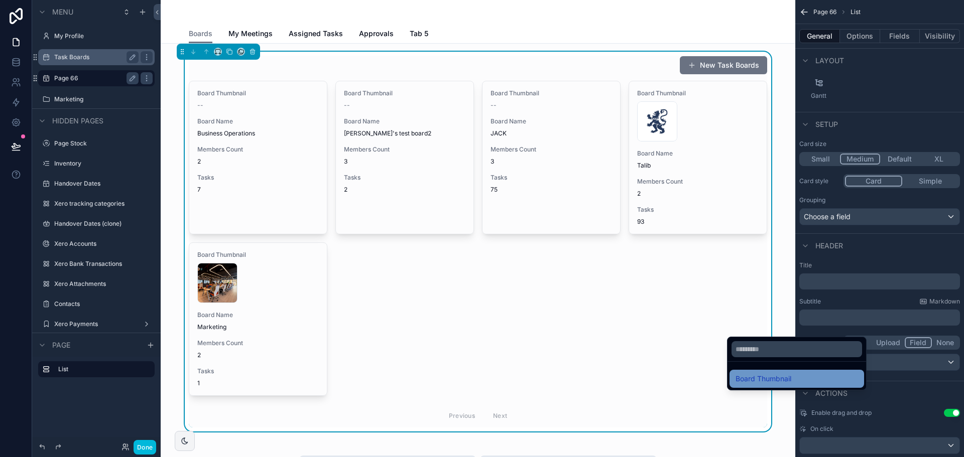
click at [844, 379] on div "Board Thumbnail" at bounding box center [797, 379] width 123 height 12
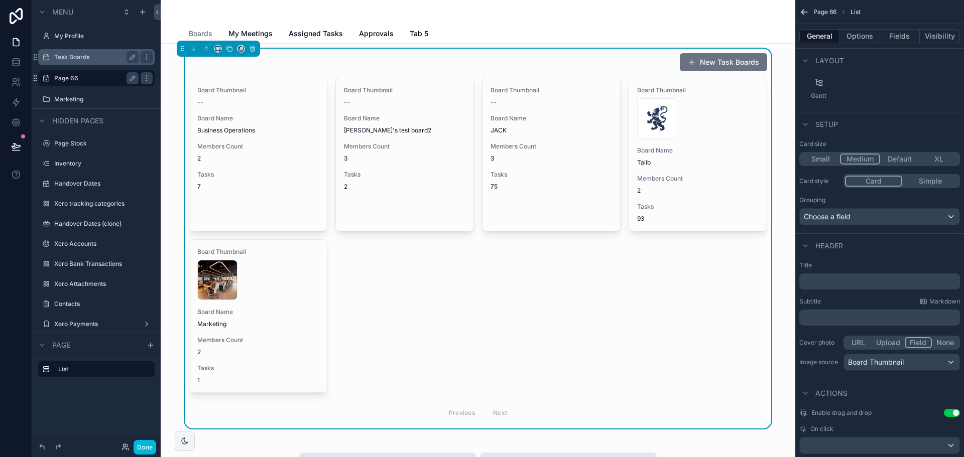
scroll to position [0, 0]
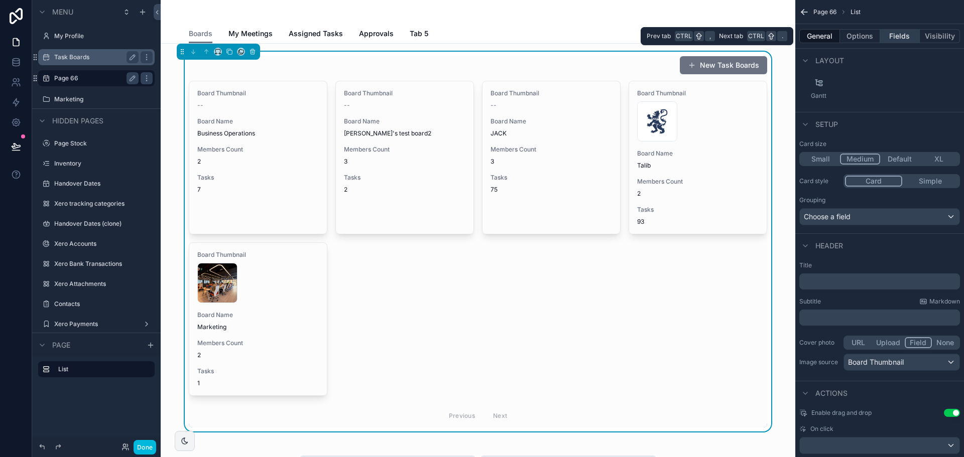
click at [896, 38] on button "Fields" at bounding box center [900, 36] width 40 height 14
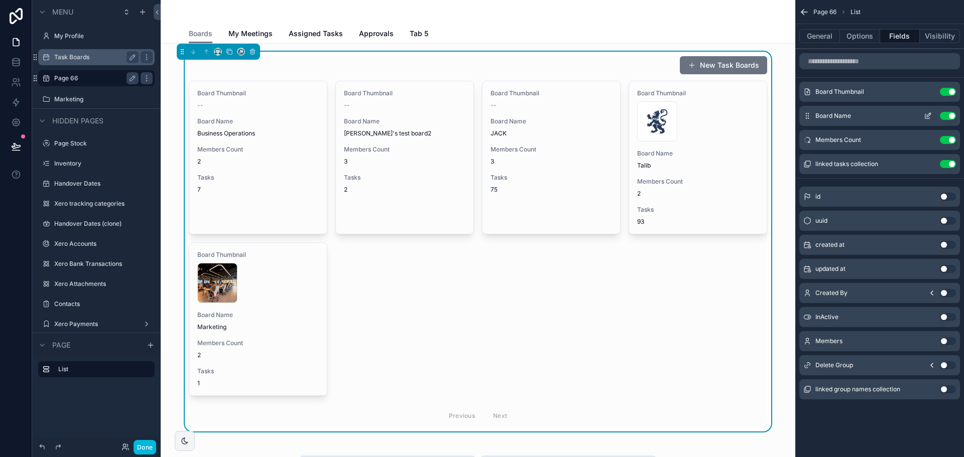
click at [947, 114] on button "Use setting" at bounding box center [948, 116] width 16 height 8
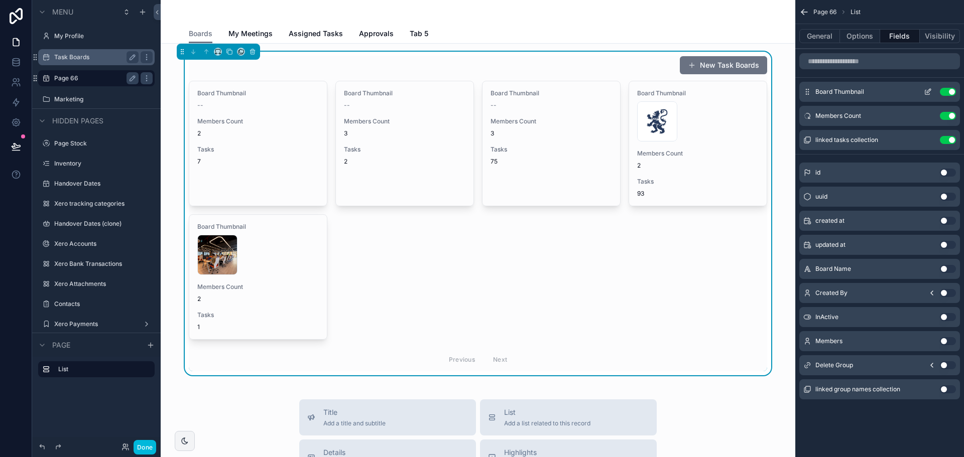
click at [946, 92] on button "Use setting" at bounding box center [948, 92] width 16 height 8
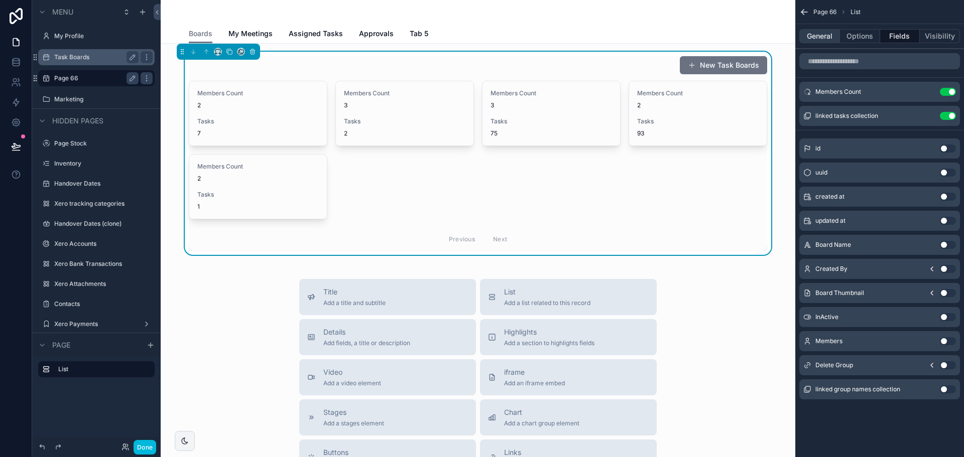
click at [823, 34] on button "General" at bounding box center [819, 36] width 41 height 14
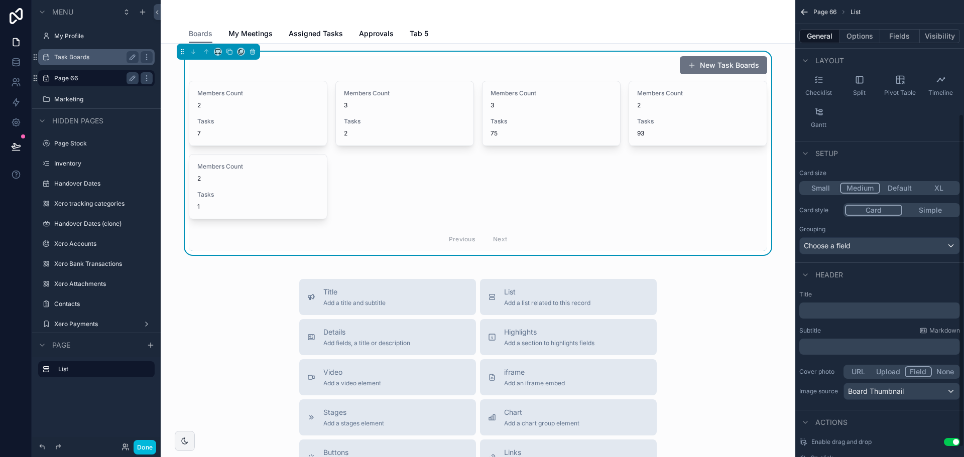
scroll to position [170, 0]
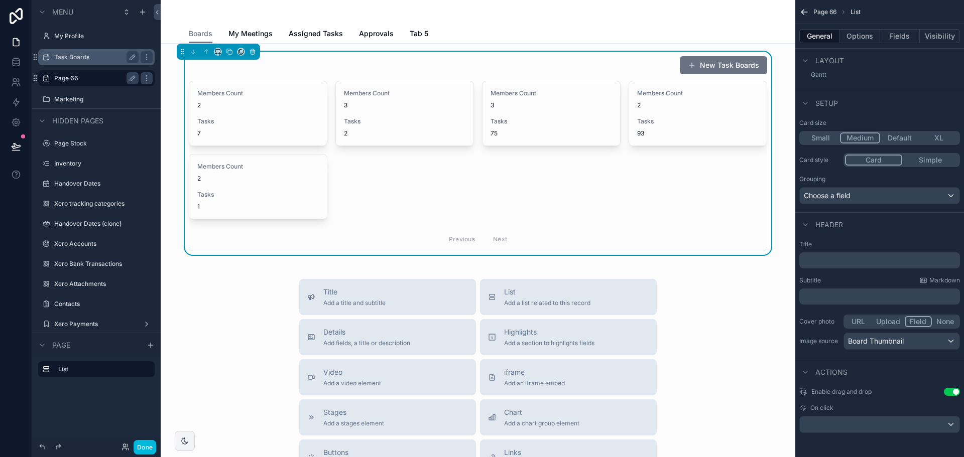
click at [894, 138] on button "Default" at bounding box center [899, 138] width 39 height 11
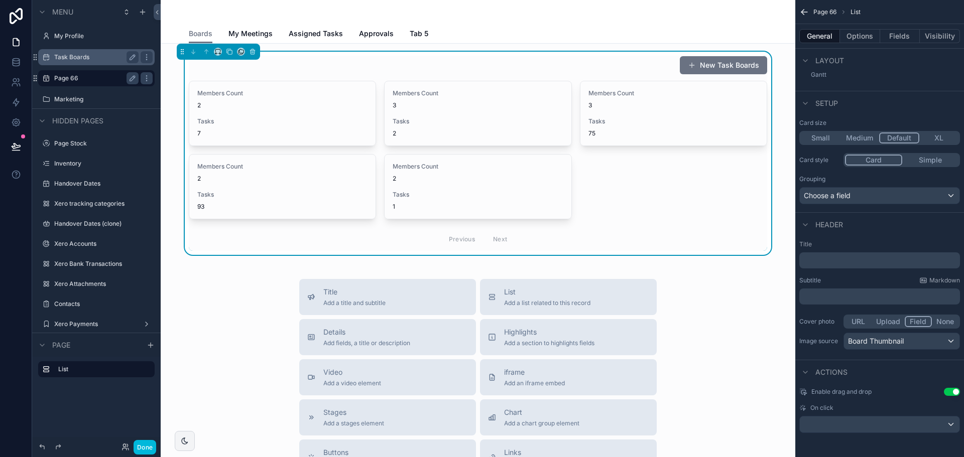
click at [935, 138] on button "XL" at bounding box center [938, 138] width 39 height 11
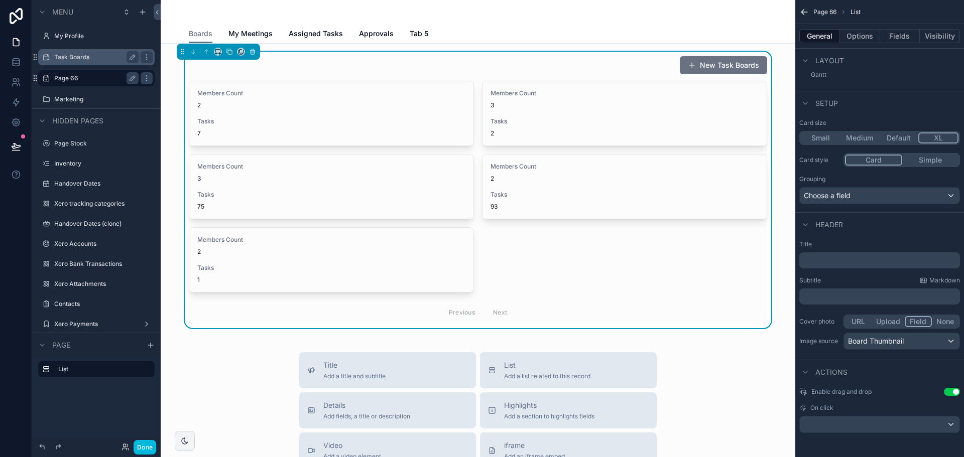
click at [820, 137] on button "Small" at bounding box center [820, 138] width 39 height 11
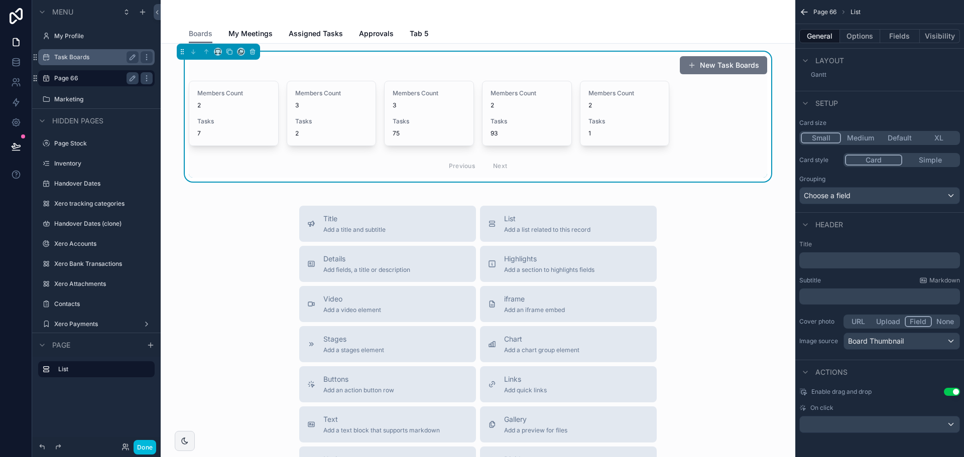
click at [862, 137] on button "Medium" at bounding box center [860, 138] width 39 height 11
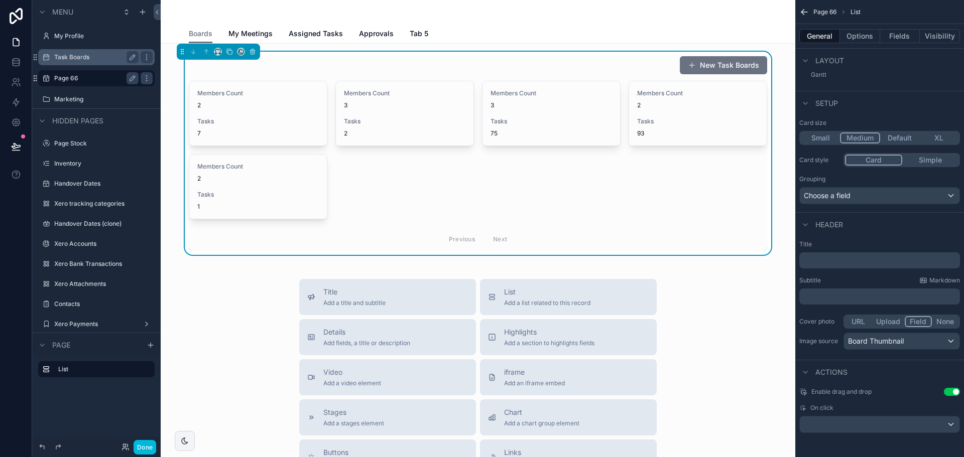
click at [600, 181] on div "Members Count 2 Tasks 7 Members Count 3 Tasks 2 Members Count 3 Tasks 75 Member…" at bounding box center [478, 166] width 578 height 170
click at [898, 34] on button "Fields" at bounding box center [900, 36] width 40 height 14
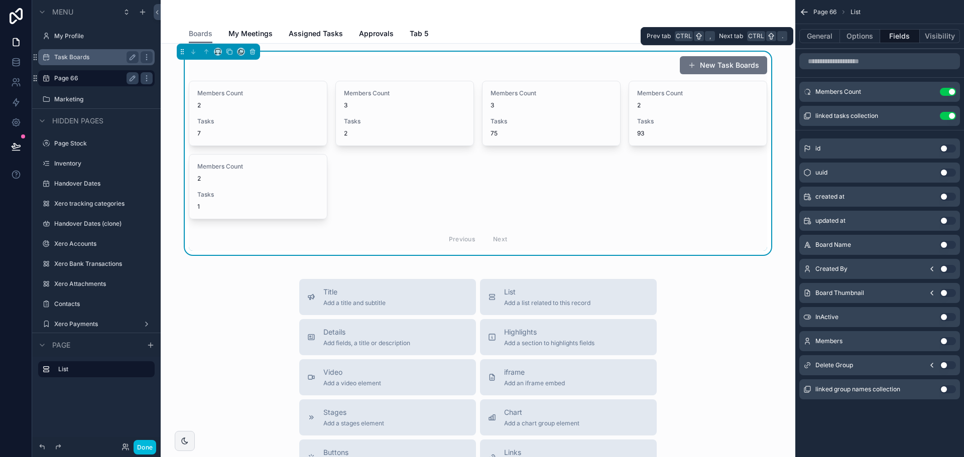
scroll to position [0, 0]
click at [951, 244] on button "Use setting" at bounding box center [948, 245] width 16 height 8
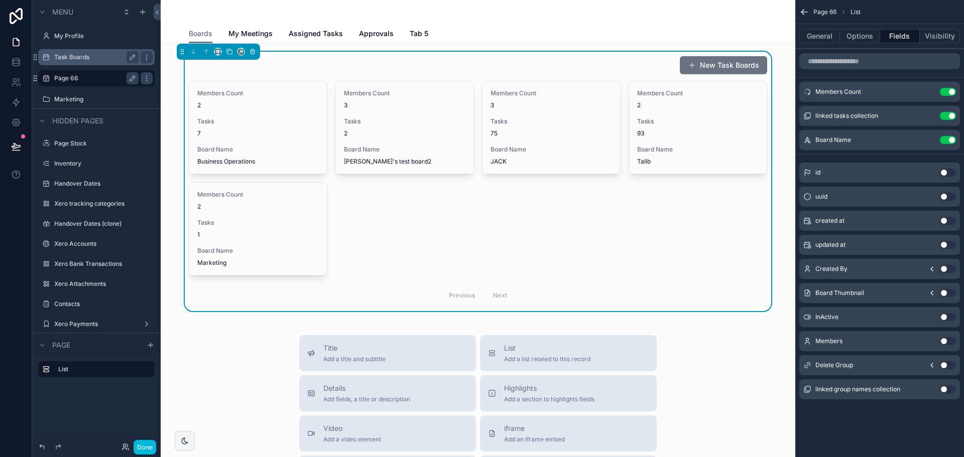
click at [946, 290] on button "Use setting" at bounding box center [948, 293] width 16 height 8
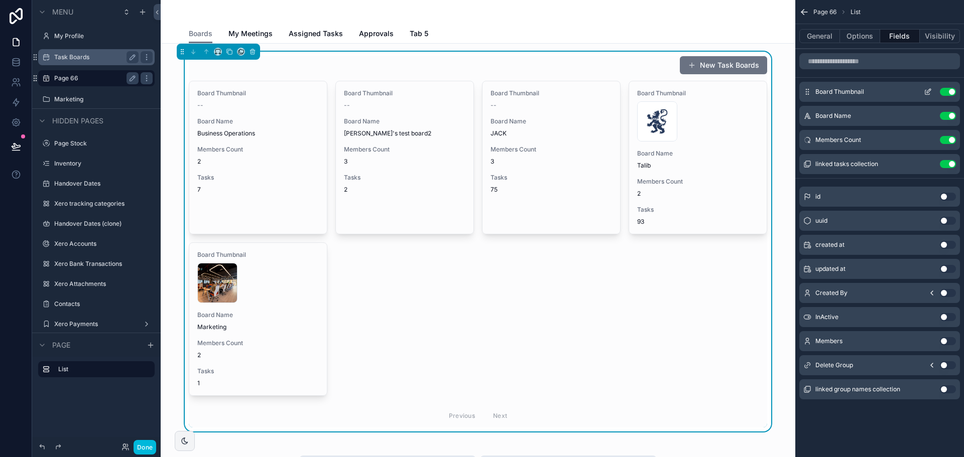
click at [926, 89] on icon "scrollable content" at bounding box center [928, 92] width 8 height 8
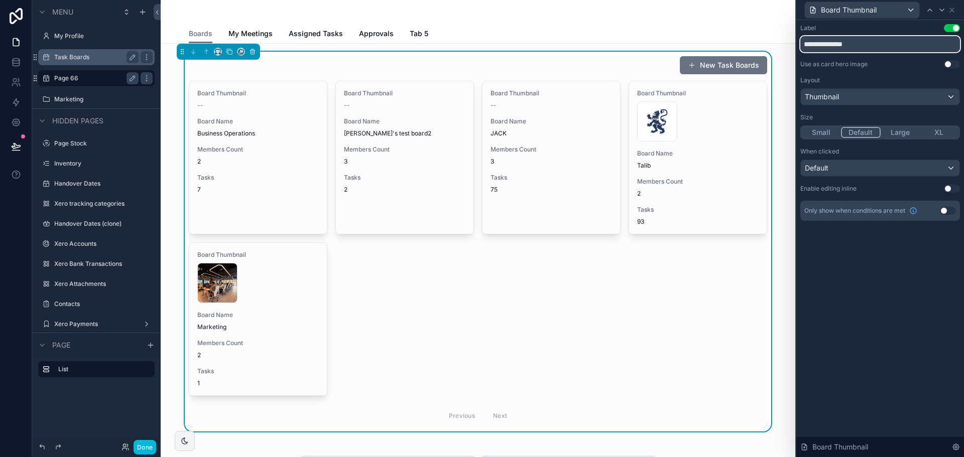
click at [868, 44] on input "**********" at bounding box center [880, 44] width 160 height 16
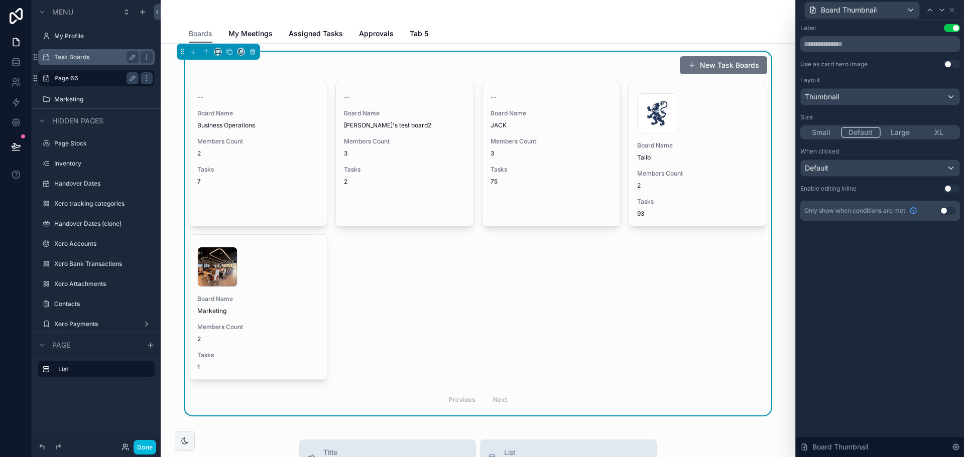
click at [906, 136] on button "Large" at bounding box center [900, 132] width 39 height 11
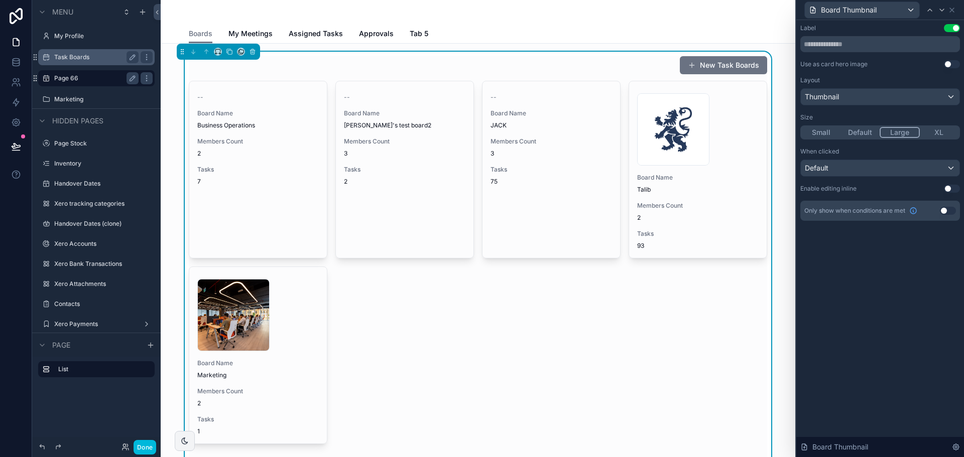
click at [944, 132] on button "XL" at bounding box center [939, 132] width 39 height 11
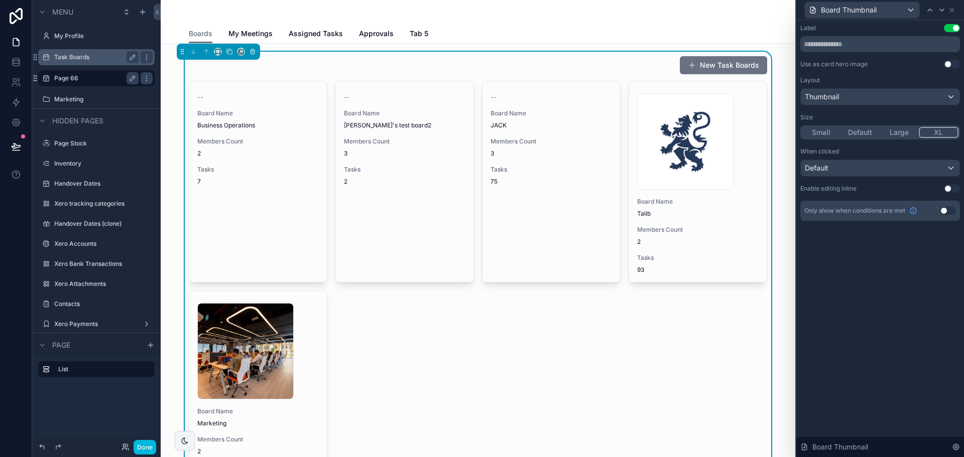
click at [893, 136] on button "Large" at bounding box center [899, 132] width 39 height 11
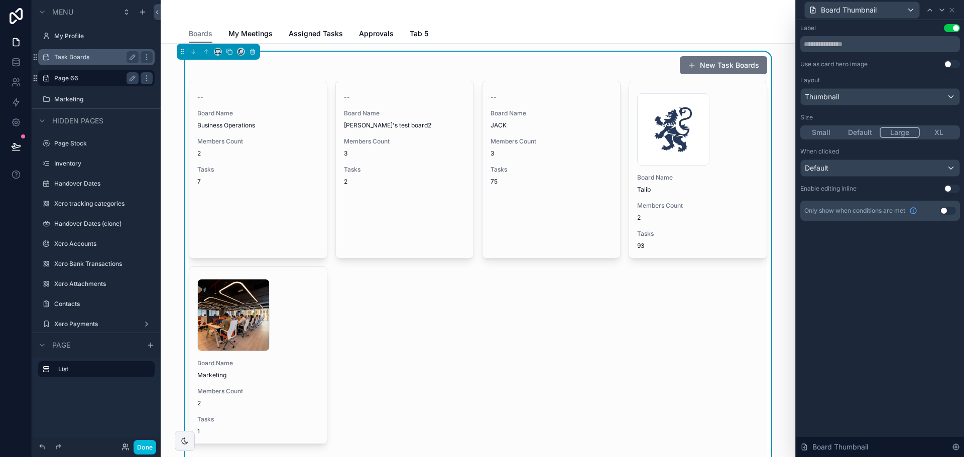
click at [861, 130] on button "Default" at bounding box center [860, 132] width 39 height 11
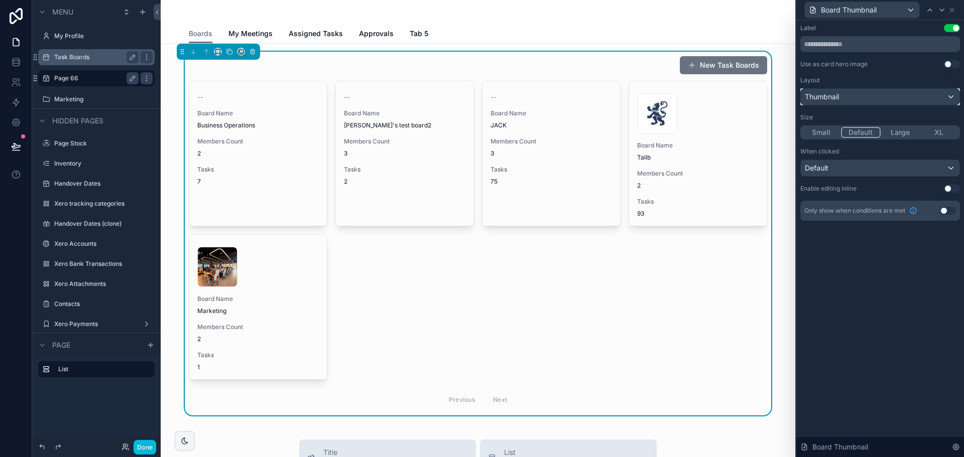
click at [869, 101] on div "Thumbnail" at bounding box center [880, 97] width 159 height 16
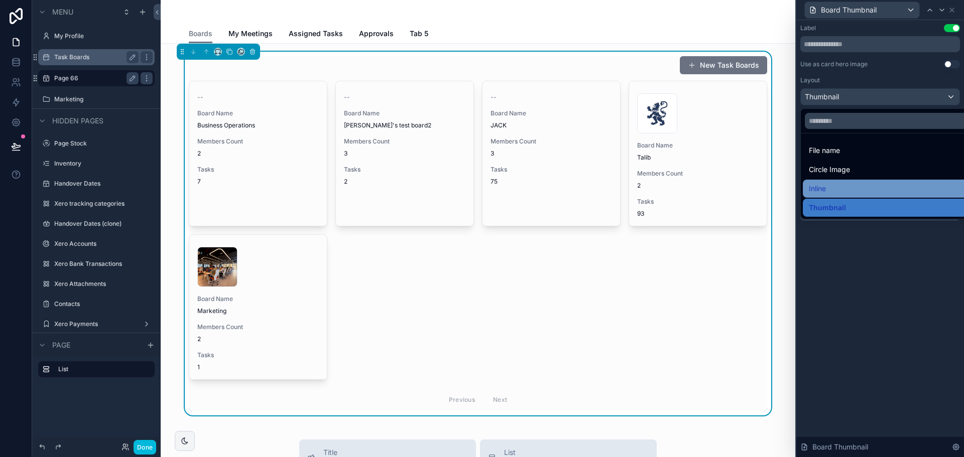
click at [875, 183] on div "Inline" at bounding box center [892, 189] width 166 height 12
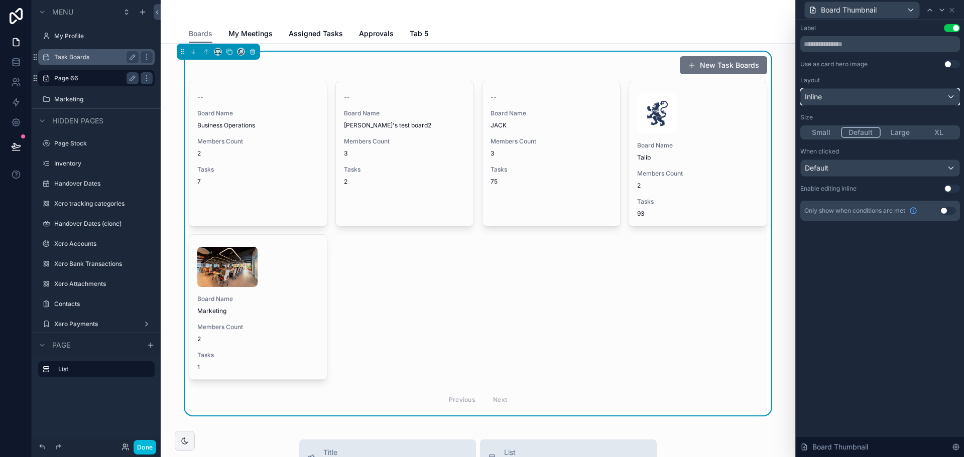
click at [854, 99] on div "Inline" at bounding box center [880, 97] width 159 height 16
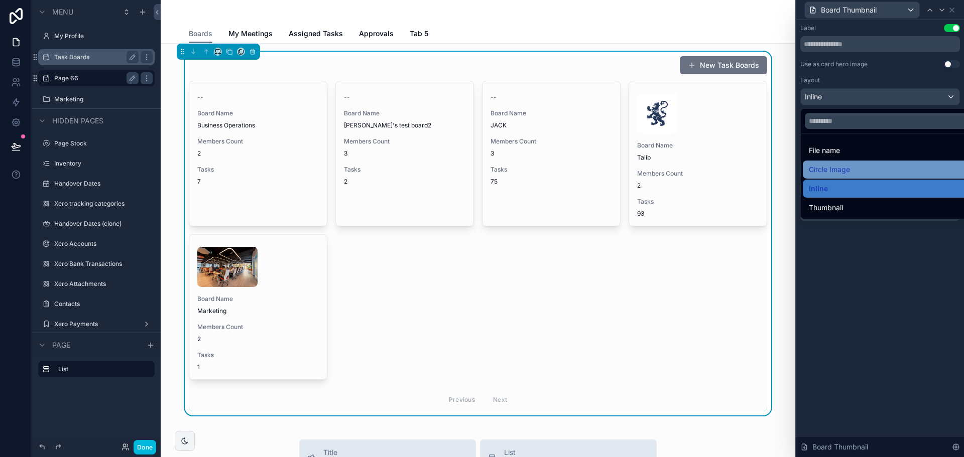
click at [853, 168] on div "Circle Image" at bounding box center [892, 170] width 166 height 12
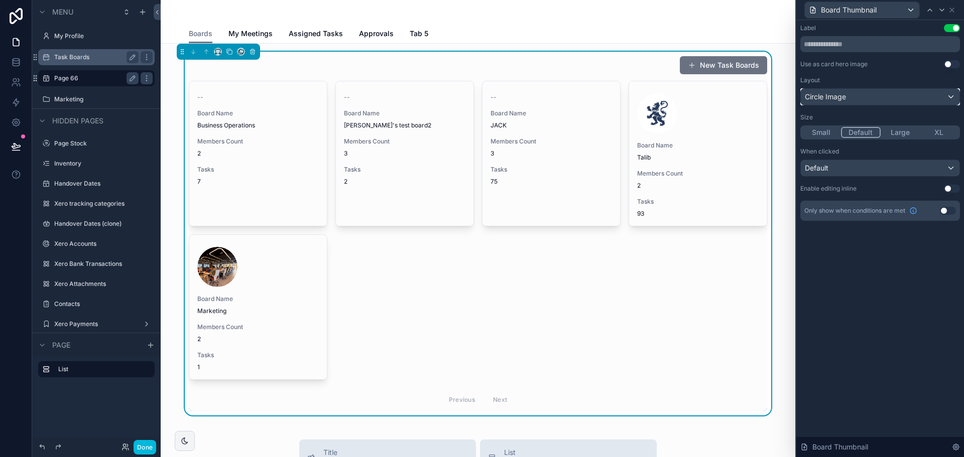
click at [844, 92] on span "Circle Image" at bounding box center [825, 97] width 41 height 10
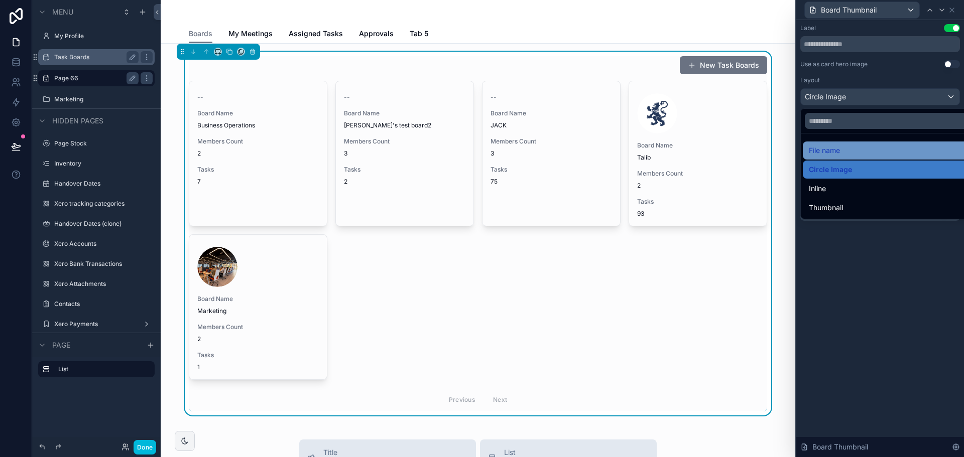
click at [850, 151] on div "File name" at bounding box center [892, 151] width 166 height 12
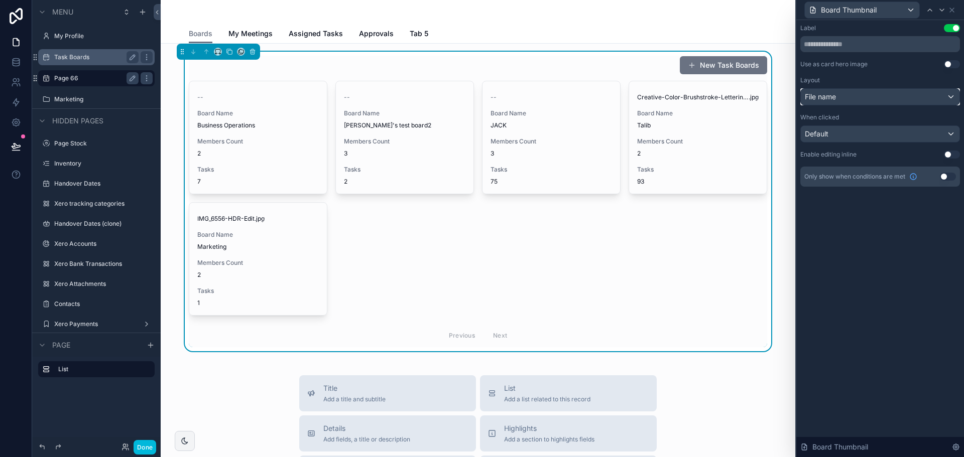
click at [841, 95] on div "File name" at bounding box center [880, 97] width 159 height 16
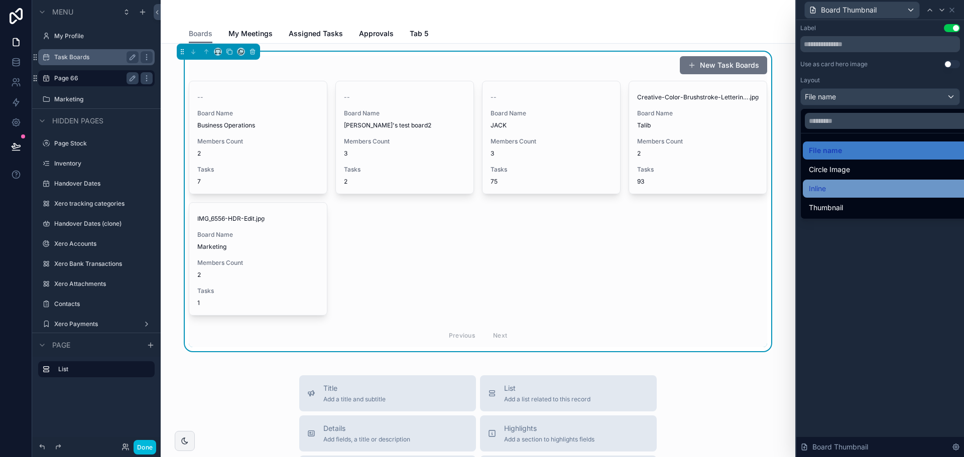
click at [848, 186] on div "Inline" at bounding box center [892, 189] width 166 height 12
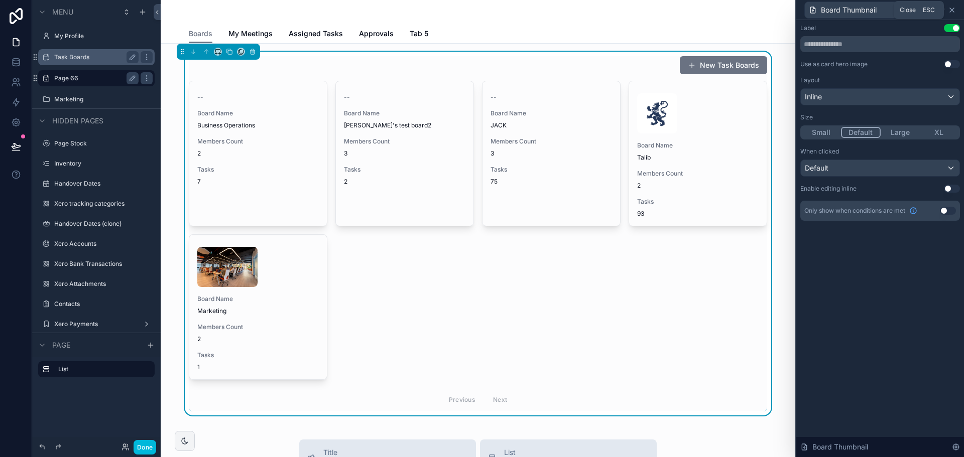
click at [953, 10] on icon at bounding box center [952, 10] width 8 height 8
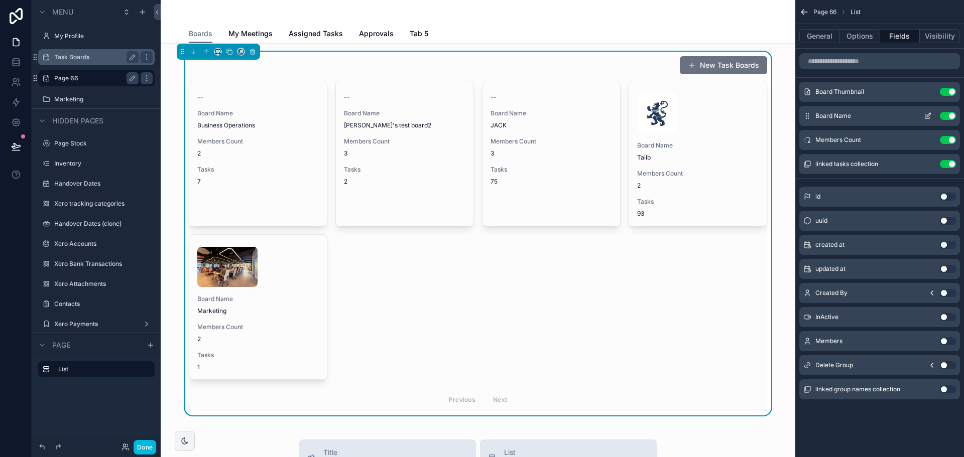
click at [927, 116] on icon "scrollable content" at bounding box center [928, 116] width 8 height 8
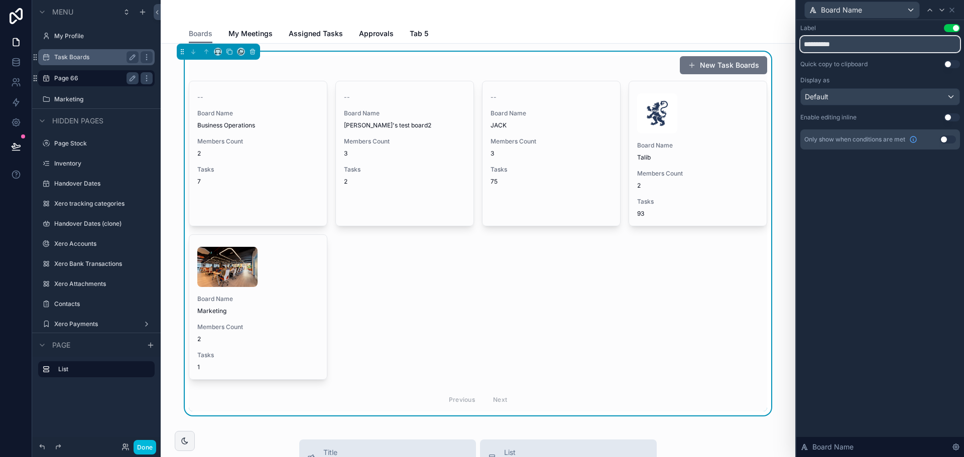
click at [873, 42] on input "**********" at bounding box center [880, 44] width 160 height 16
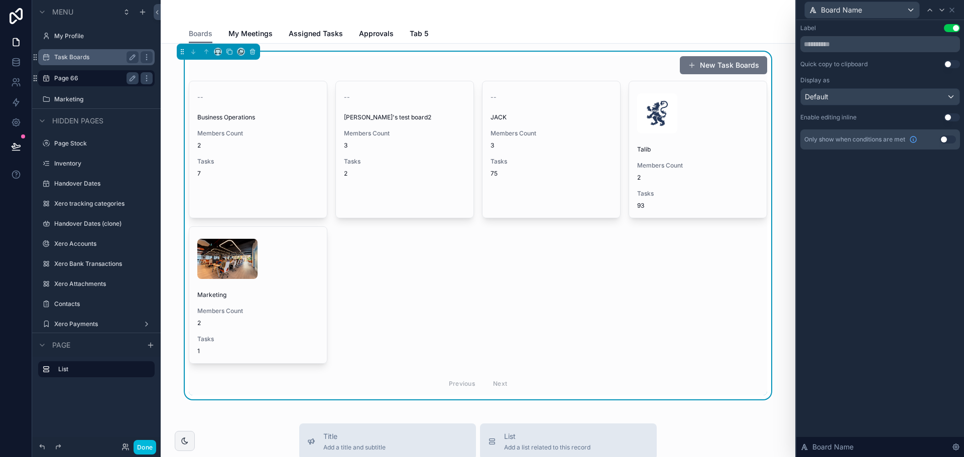
click at [884, 193] on div "Label Use setting Quick copy to clipboard Use setting Display as Default Enable…" at bounding box center [880, 238] width 168 height 437
click at [927, 89] on div "Default" at bounding box center [880, 97] width 159 height 16
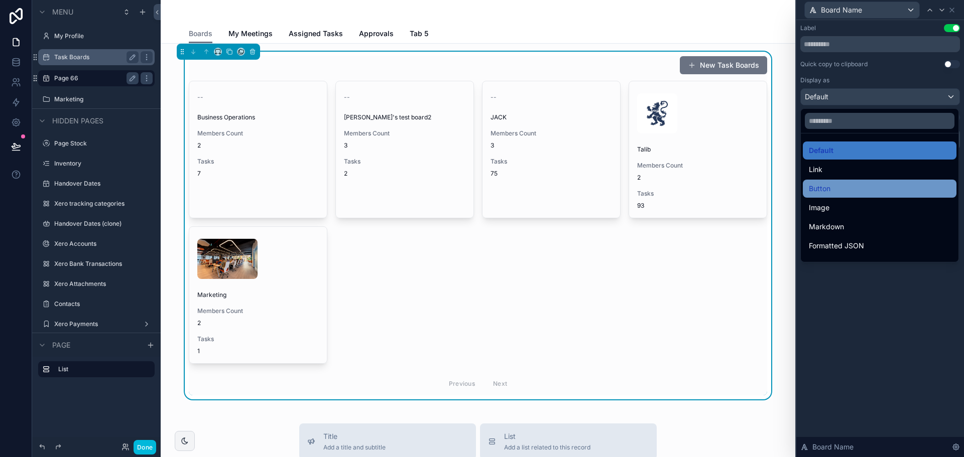
click at [881, 190] on div "Button" at bounding box center [880, 189] width 142 height 12
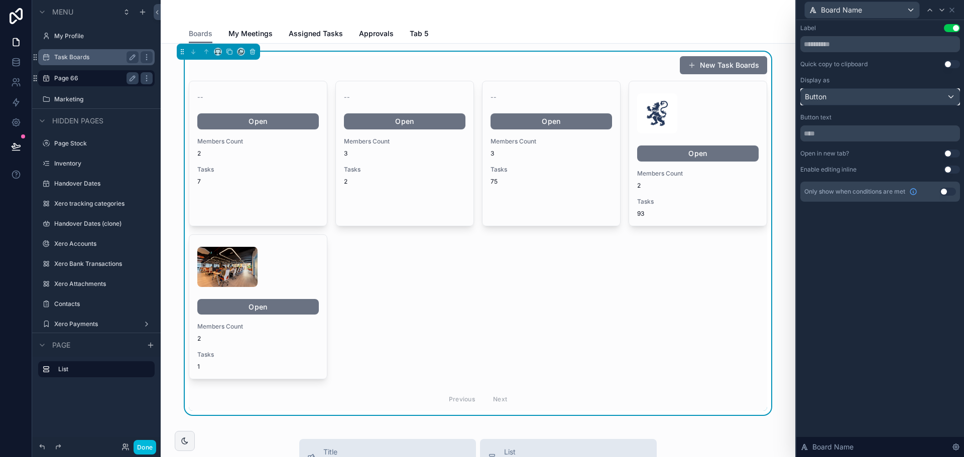
click at [837, 96] on div "Button" at bounding box center [880, 97] width 159 height 16
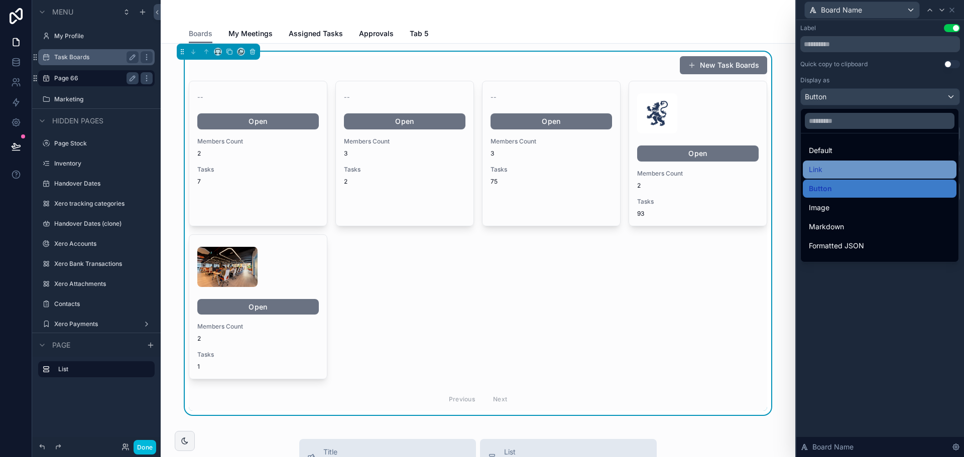
click at [835, 168] on div "Link" at bounding box center [880, 170] width 142 height 12
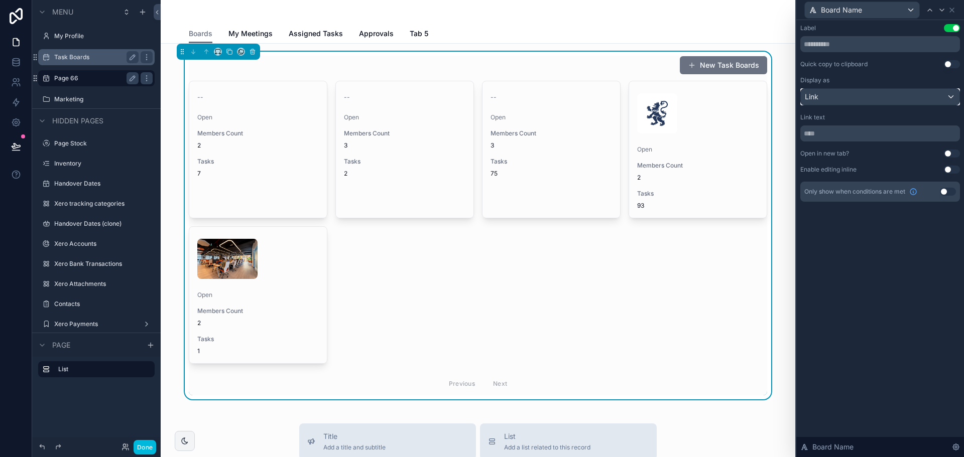
click at [817, 94] on span "Link" at bounding box center [812, 97] width 14 height 10
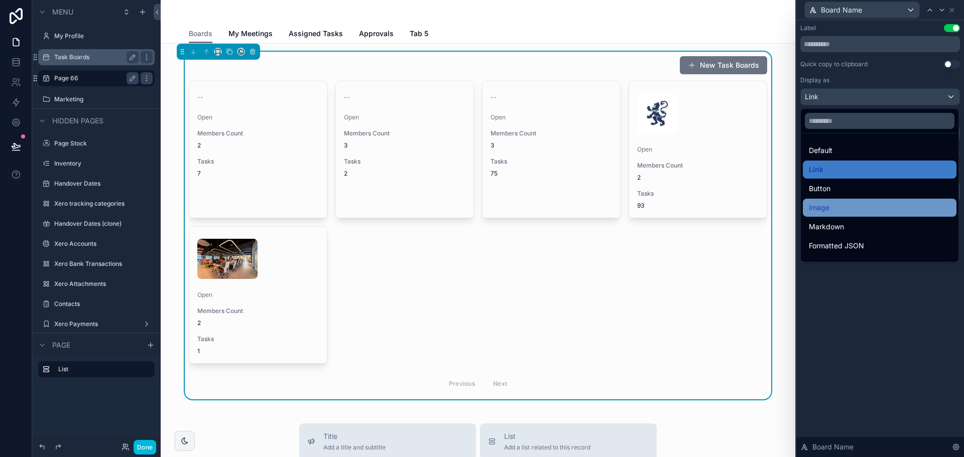
click at [846, 205] on div "Image" at bounding box center [880, 208] width 142 height 12
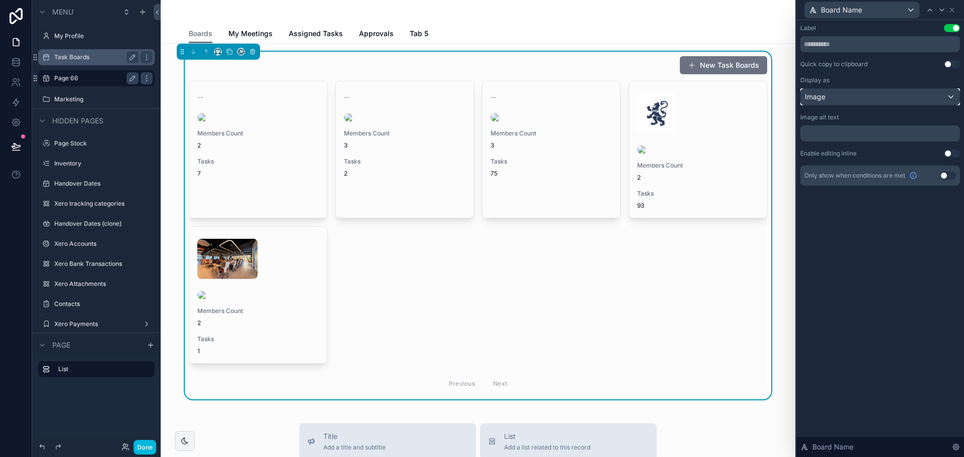
click at [828, 94] on div "Image" at bounding box center [880, 97] width 159 height 16
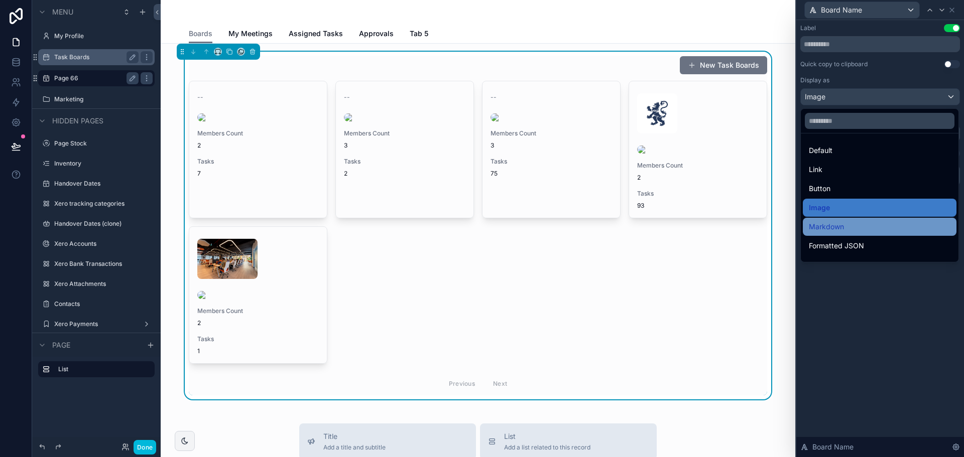
click at [850, 226] on div "Markdown" at bounding box center [880, 227] width 142 height 12
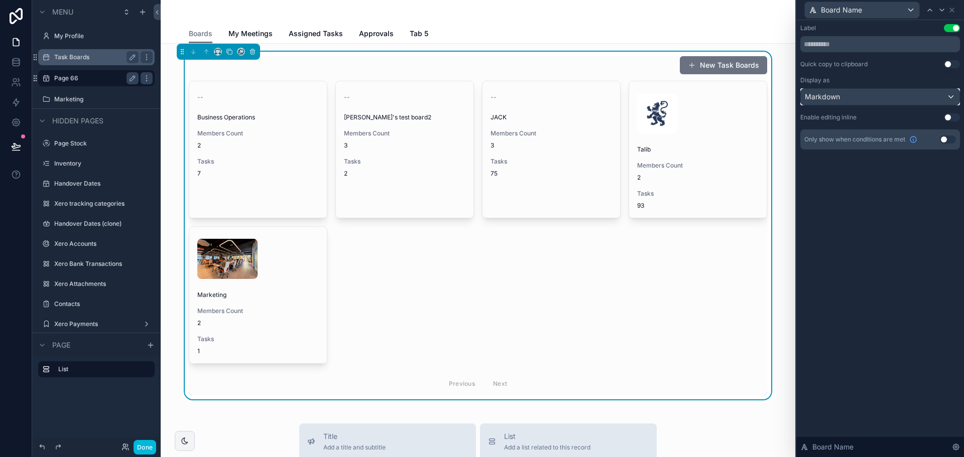
click at [804, 99] on div "Markdown" at bounding box center [880, 97] width 159 height 16
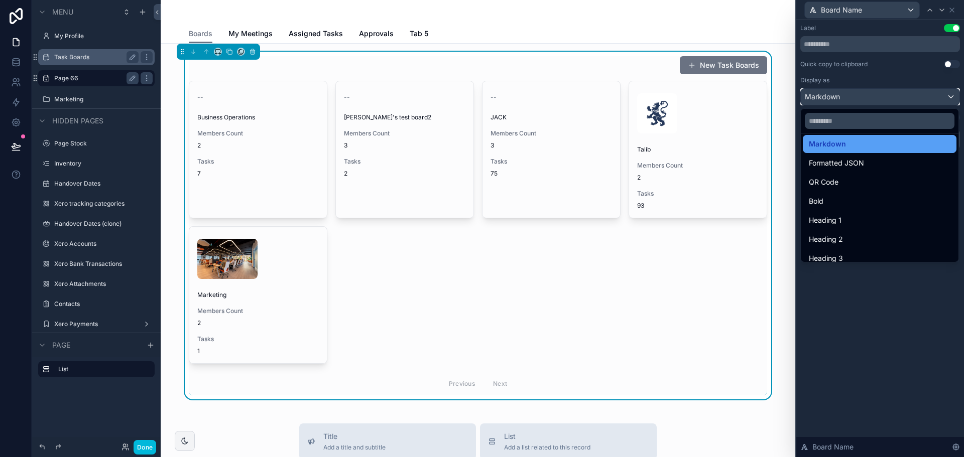
scroll to position [100, 0]
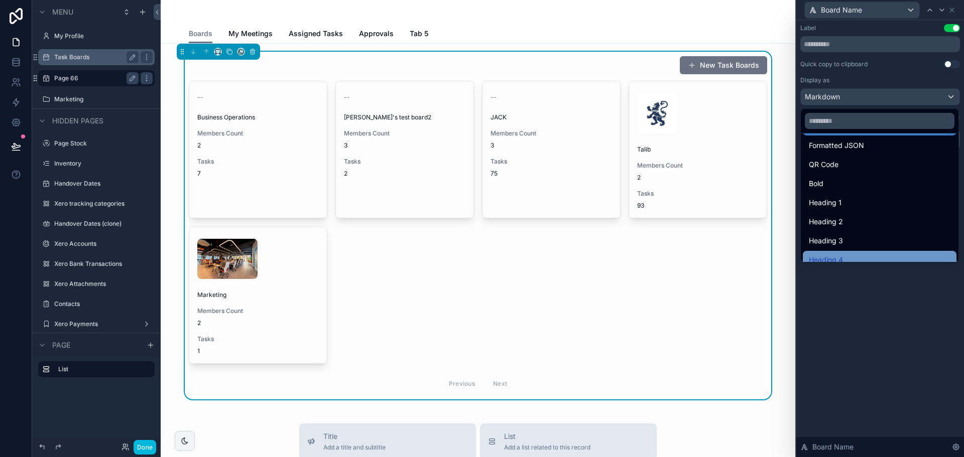
click at [872, 254] on div "Heading 4" at bounding box center [880, 260] width 154 height 18
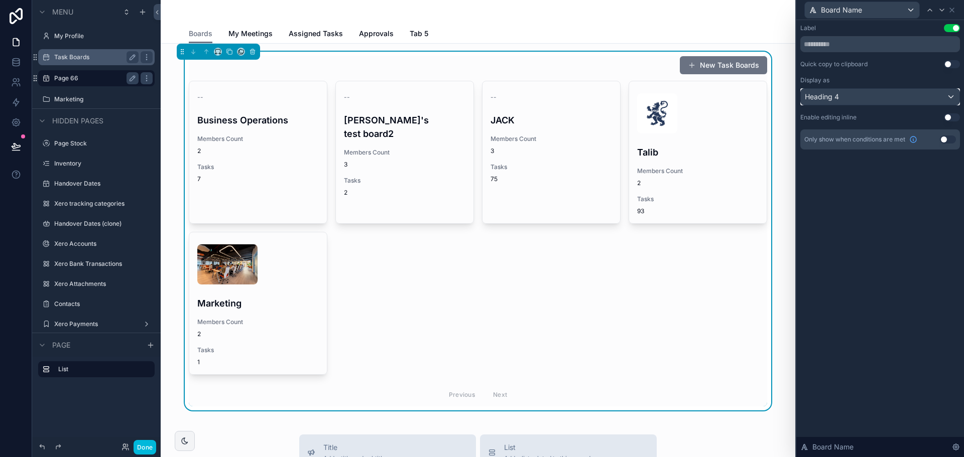
click at [858, 95] on div "Heading 4" at bounding box center [880, 97] width 159 height 16
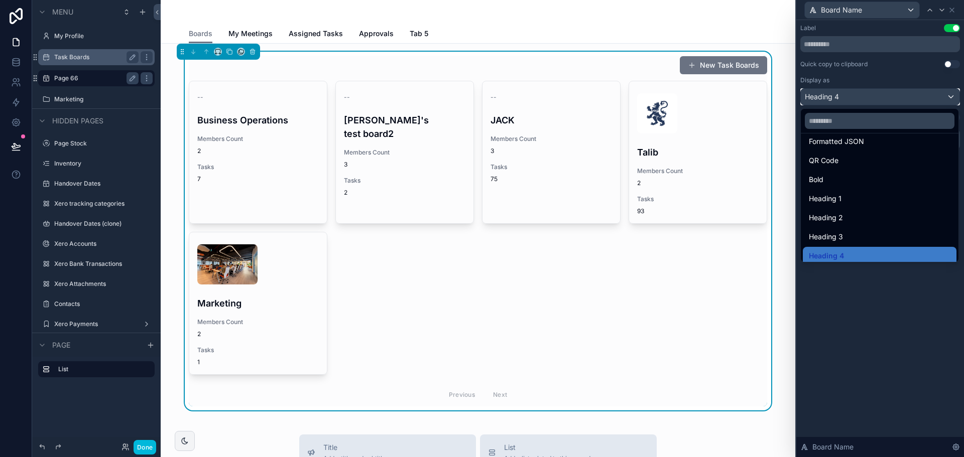
scroll to position [109, 0]
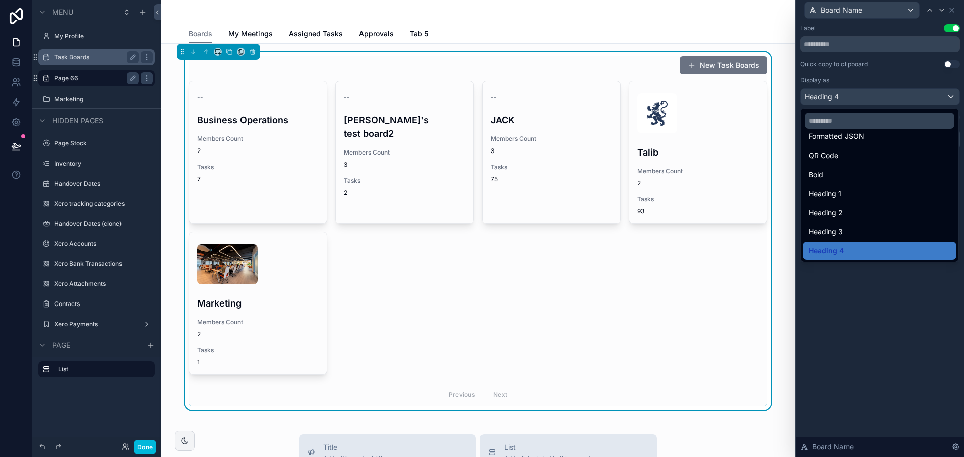
click at [881, 230] on div "Heading 3" at bounding box center [880, 232] width 142 height 12
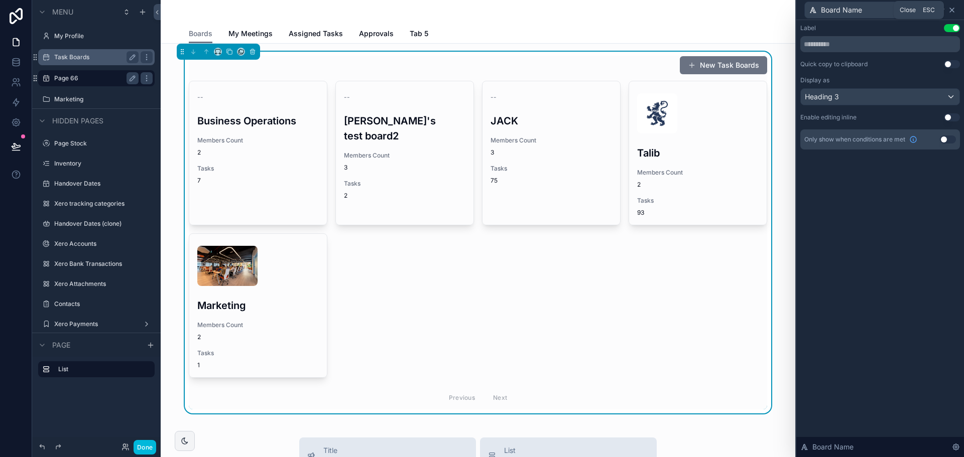
click at [953, 11] on icon at bounding box center [952, 10] width 4 height 4
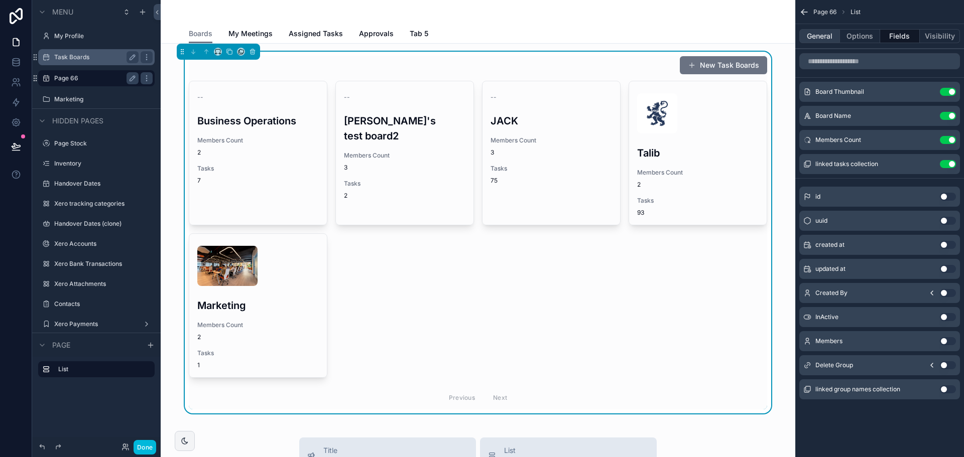
click at [825, 38] on button "General" at bounding box center [819, 36] width 41 height 14
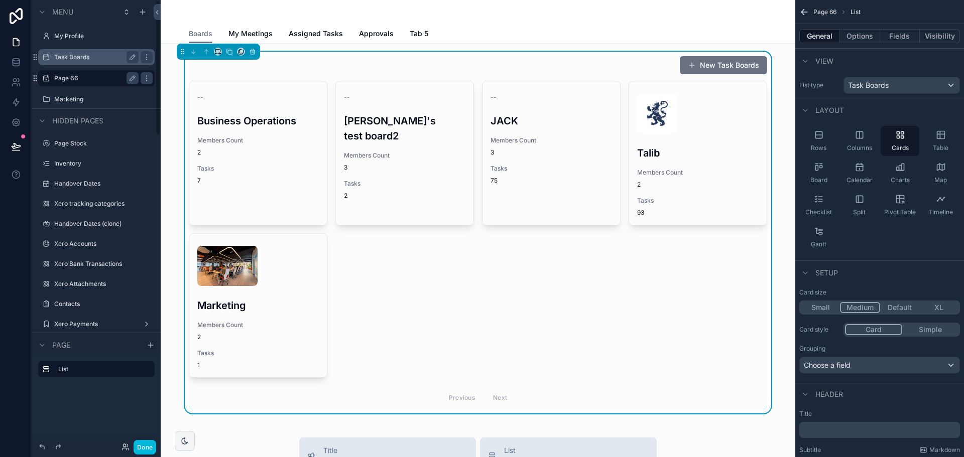
click at [73, 63] on div "Task Boards" at bounding box center [96, 57] width 112 height 16
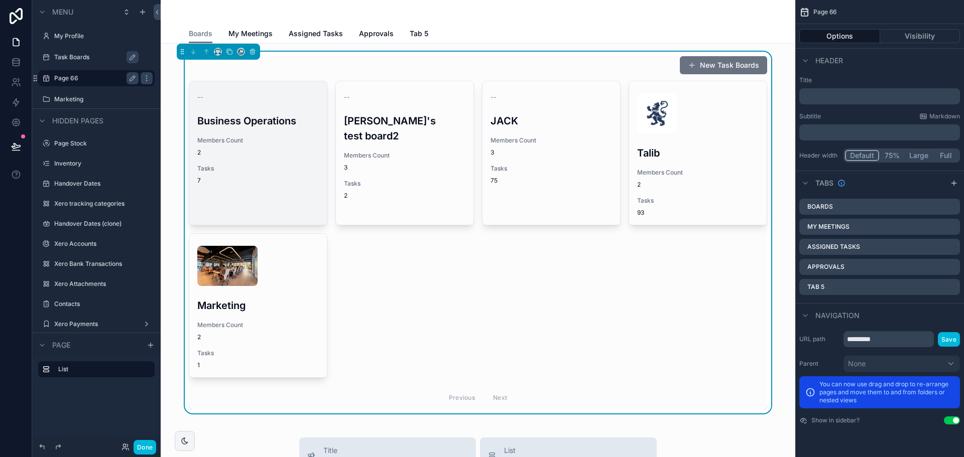
click at [263, 192] on div "-- Business Operations Members Count 2 Tasks 7" at bounding box center [258, 136] width 138 height 111
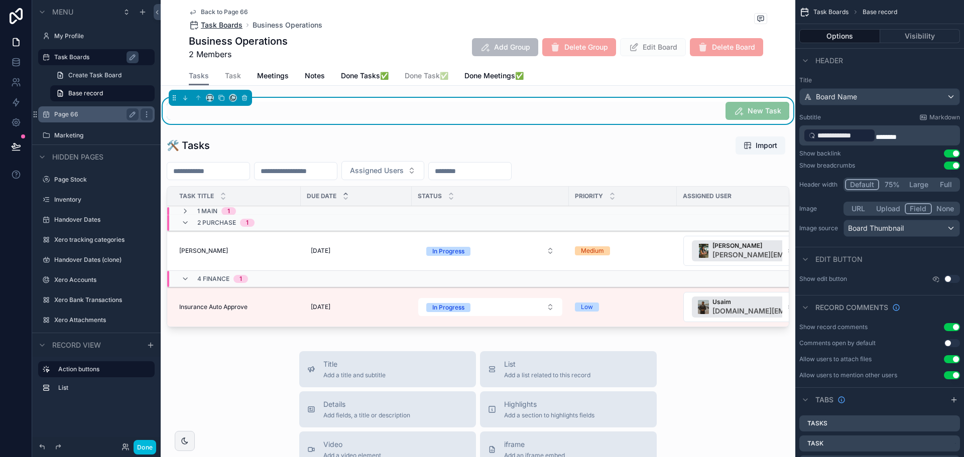
click at [225, 26] on span "Task Boards" at bounding box center [222, 25] width 42 height 10
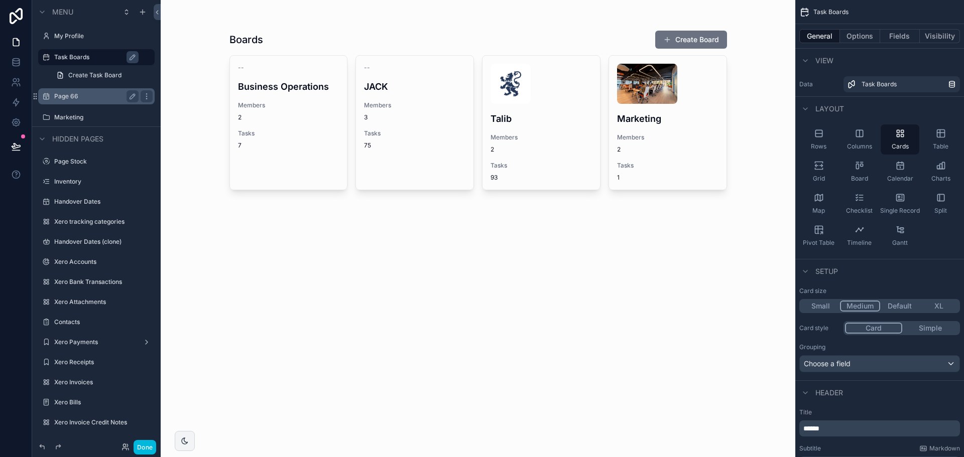
click at [84, 96] on label "Page 66" at bounding box center [94, 96] width 80 height 8
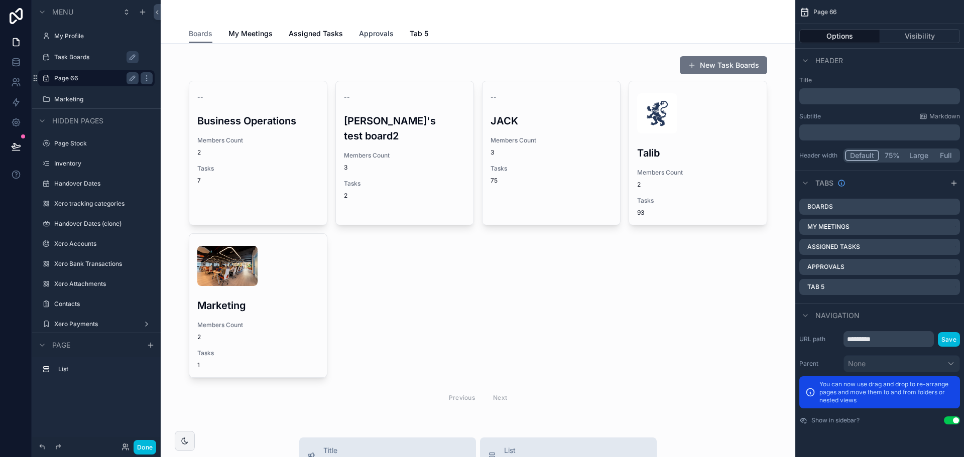
click at [374, 31] on span "Approvals" at bounding box center [376, 34] width 35 height 10
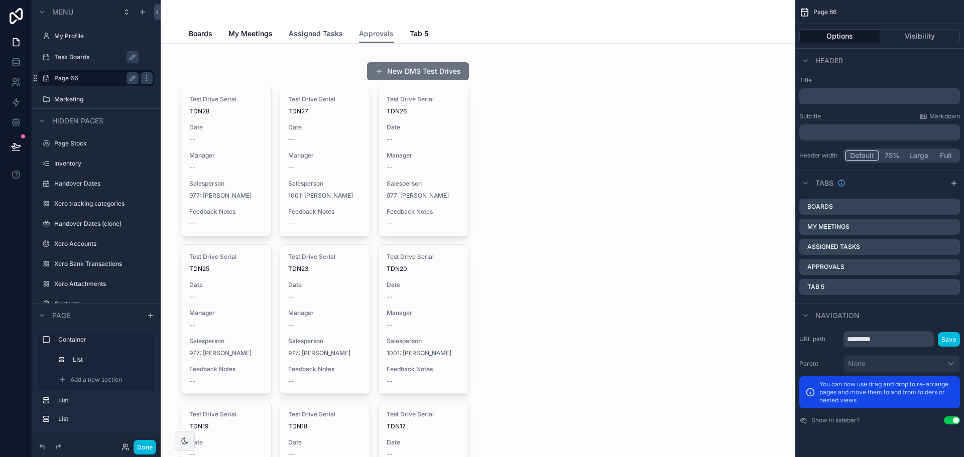
click at [301, 39] on link "Assigned Tasks" at bounding box center [316, 35] width 54 height 20
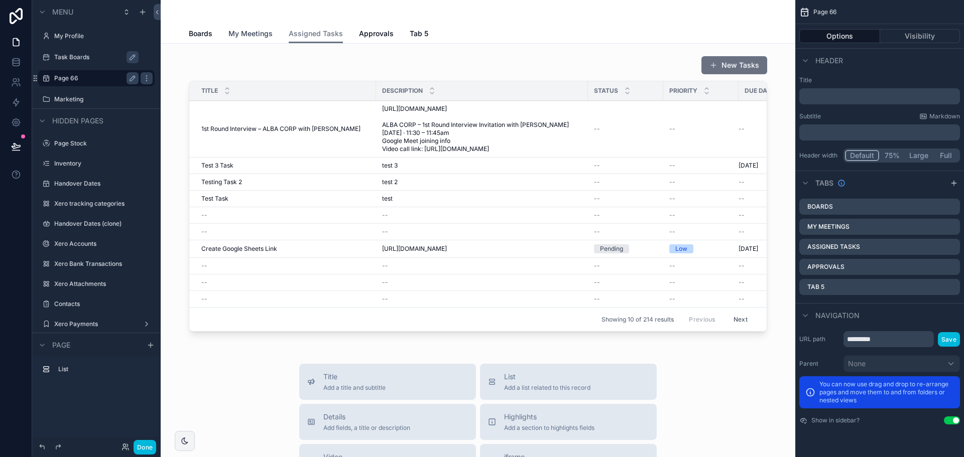
click at [247, 35] on span "My Meetings" at bounding box center [250, 34] width 44 height 10
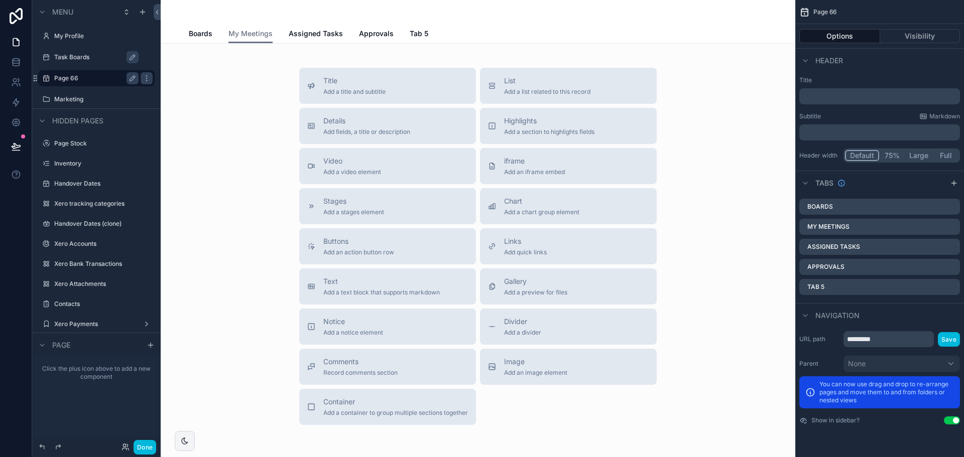
click at [313, 45] on div "Title Add a title and subtitle List Add a list related to this record Details A…" at bounding box center [478, 275] width 635 height 462
click at [312, 34] on span "Assigned Tasks" at bounding box center [316, 34] width 54 height 10
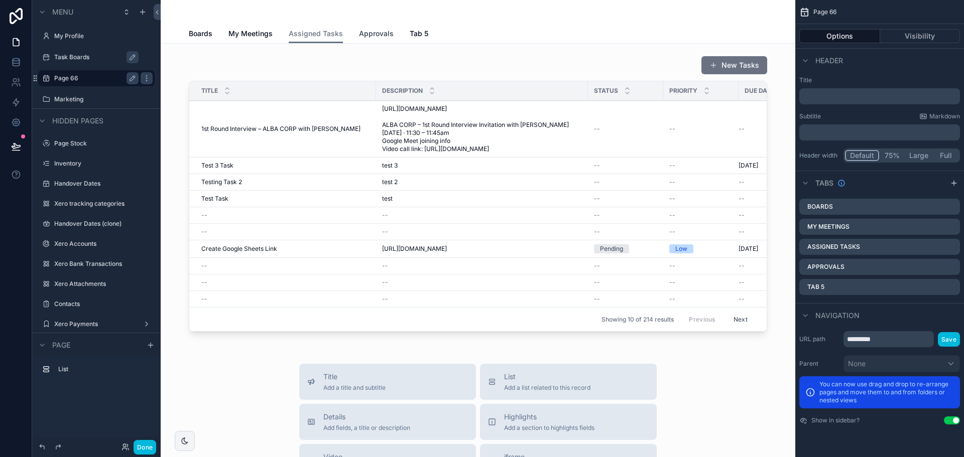
click at [378, 38] on span "Approvals" at bounding box center [376, 34] width 35 height 10
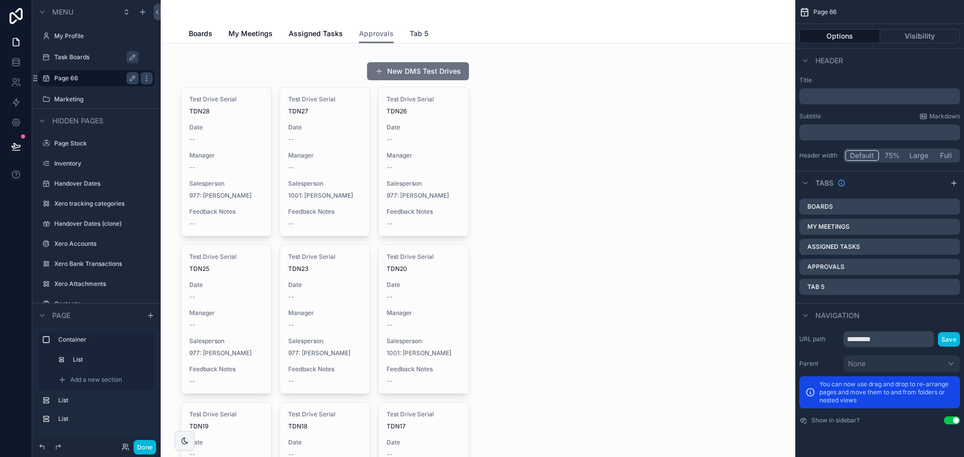
click at [420, 39] on link "Tab 5" at bounding box center [419, 35] width 19 height 20
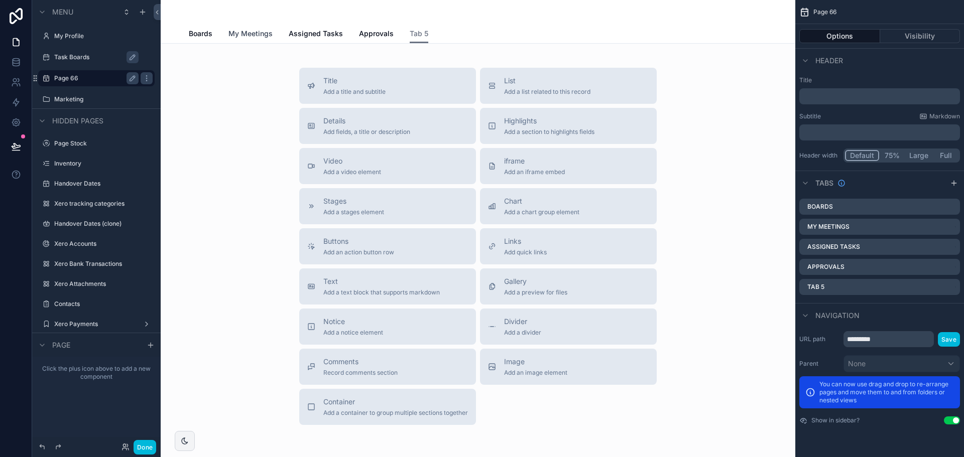
click at [240, 43] on link "My Meetings" at bounding box center [250, 35] width 44 height 20
click at [189, 30] on span "Boards" at bounding box center [201, 34] width 24 height 10
